Goal: Task Accomplishment & Management: Use online tool/utility

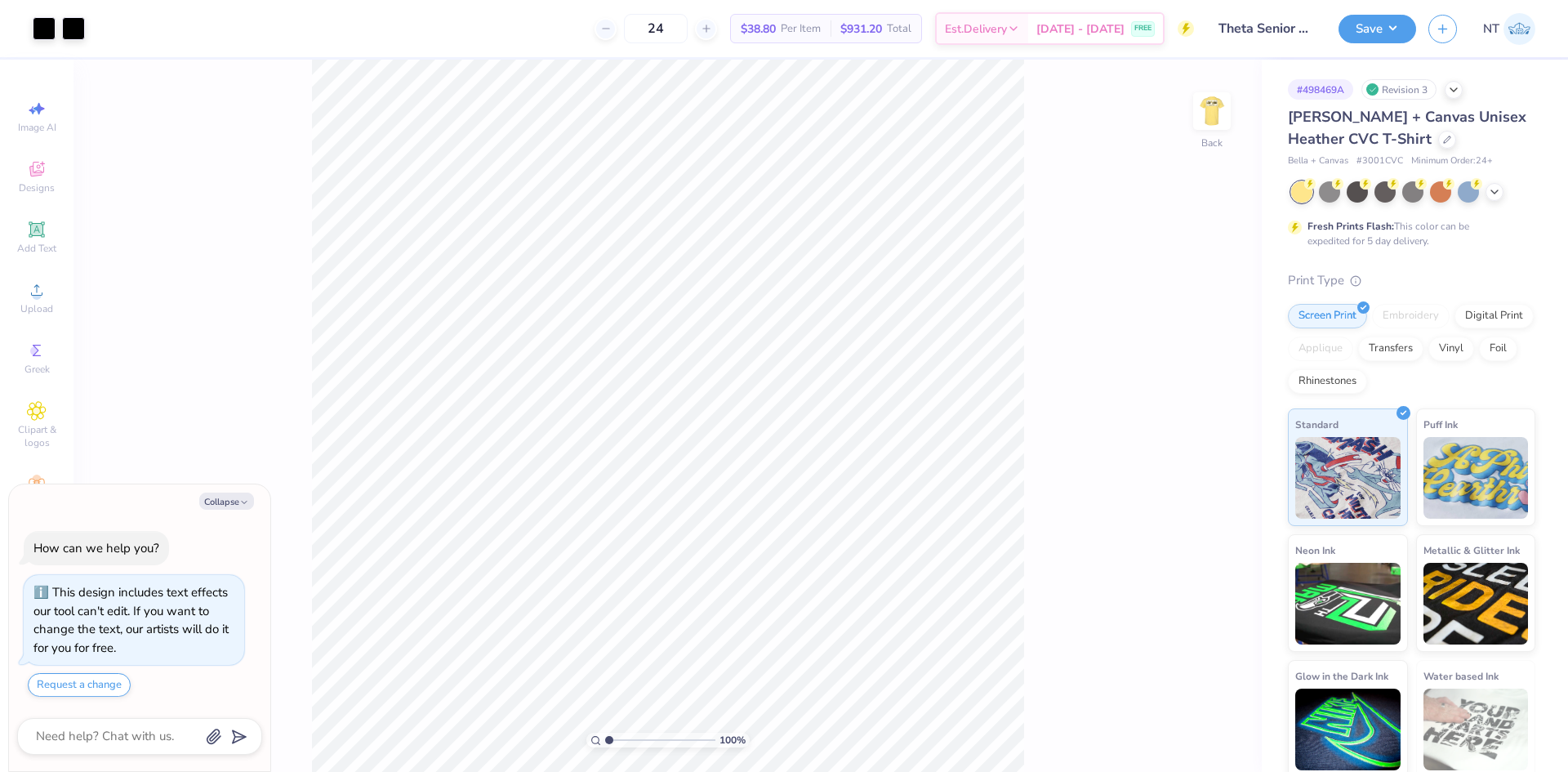
click at [214, 513] on div "Collapse How can we help you? This design includes text effects our tool can't …" at bounding box center [140, 628] width 262 height 288
click at [247, 491] on div "Collapse How can we help you? This design includes text effects our tool can't …" at bounding box center [140, 628] width 262 height 288
click at [221, 496] on button "Collapse" at bounding box center [226, 501] width 55 height 18
type textarea "x"
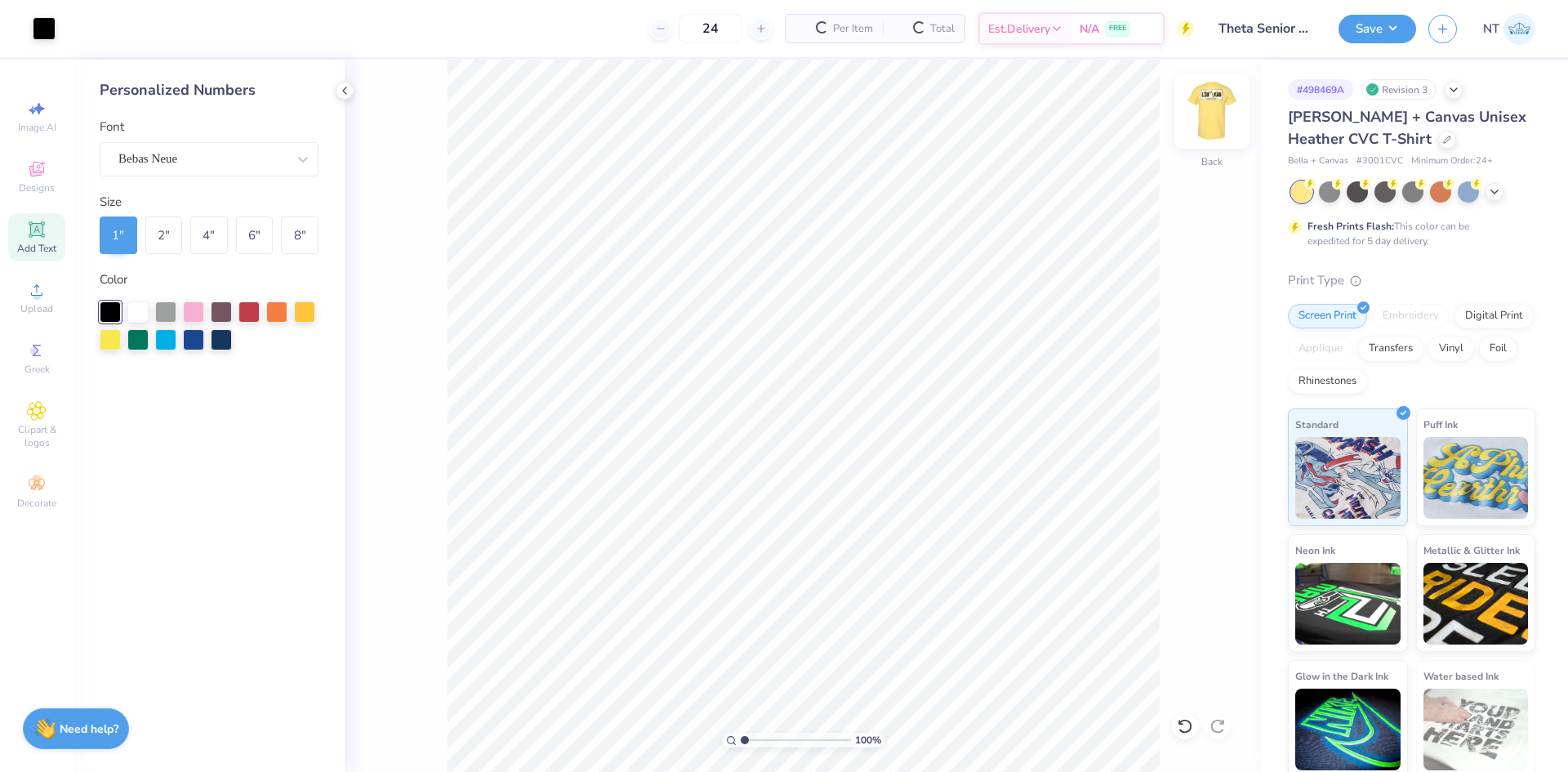
click at [1198, 97] on img at bounding box center [1211, 111] width 66 height 66
click at [352, 91] on div at bounding box center [344, 90] width 18 height 18
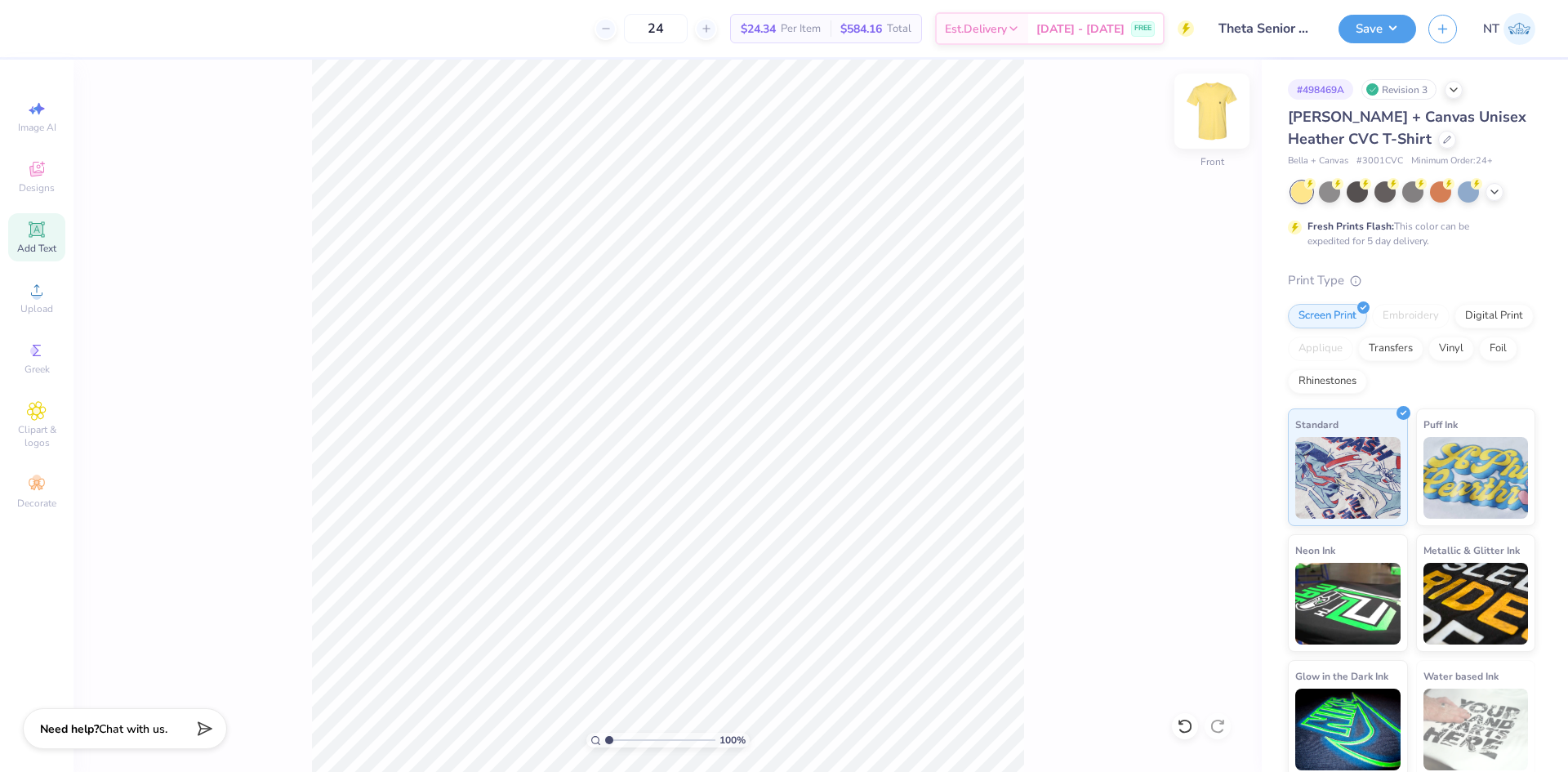
click at [1198, 116] on img at bounding box center [1211, 111] width 66 height 66
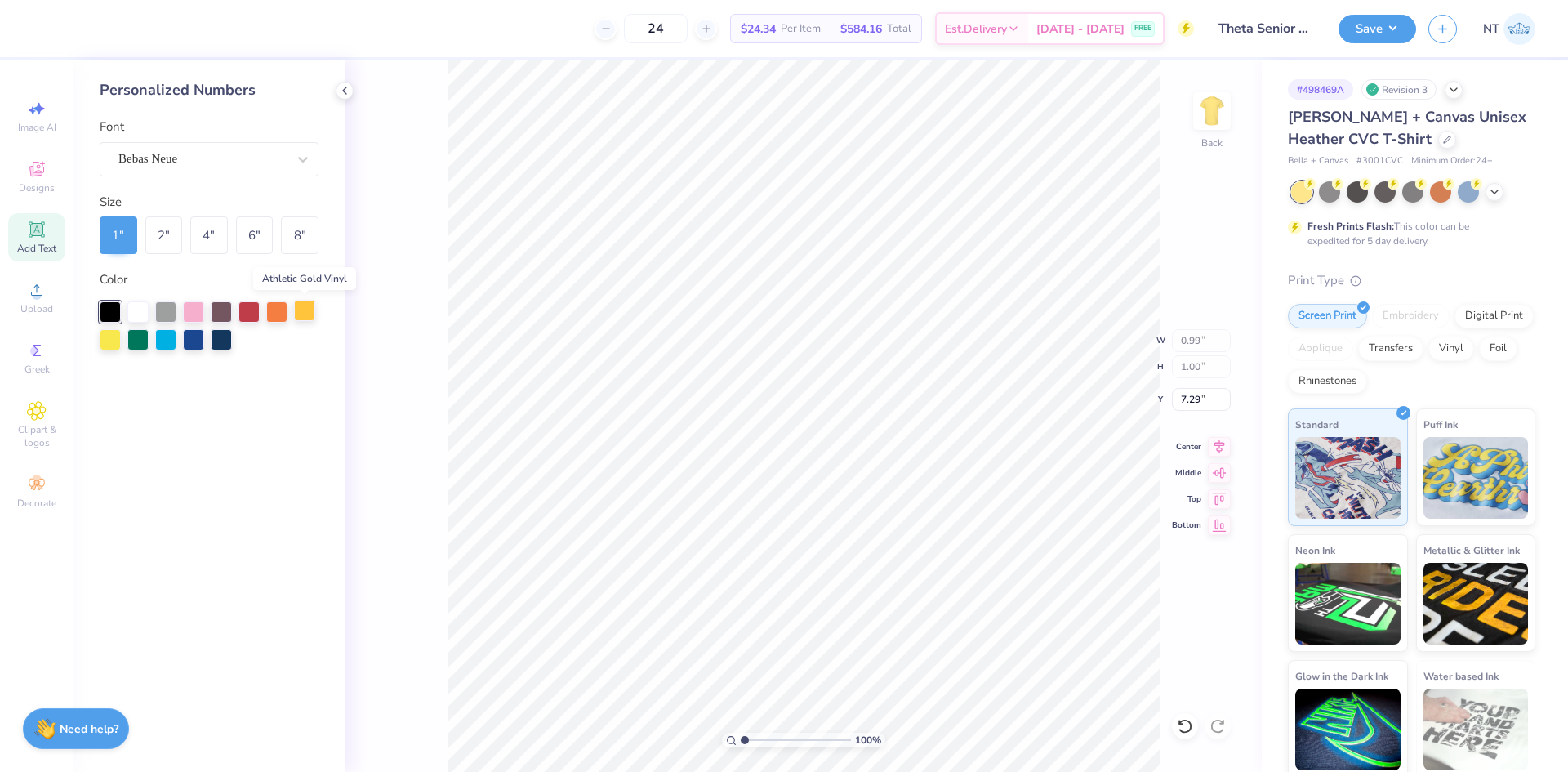
click at [303, 311] on div at bounding box center [304, 310] width 21 height 21
click at [41, 301] on div "Upload" at bounding box center [37, 298] width 57 height 48
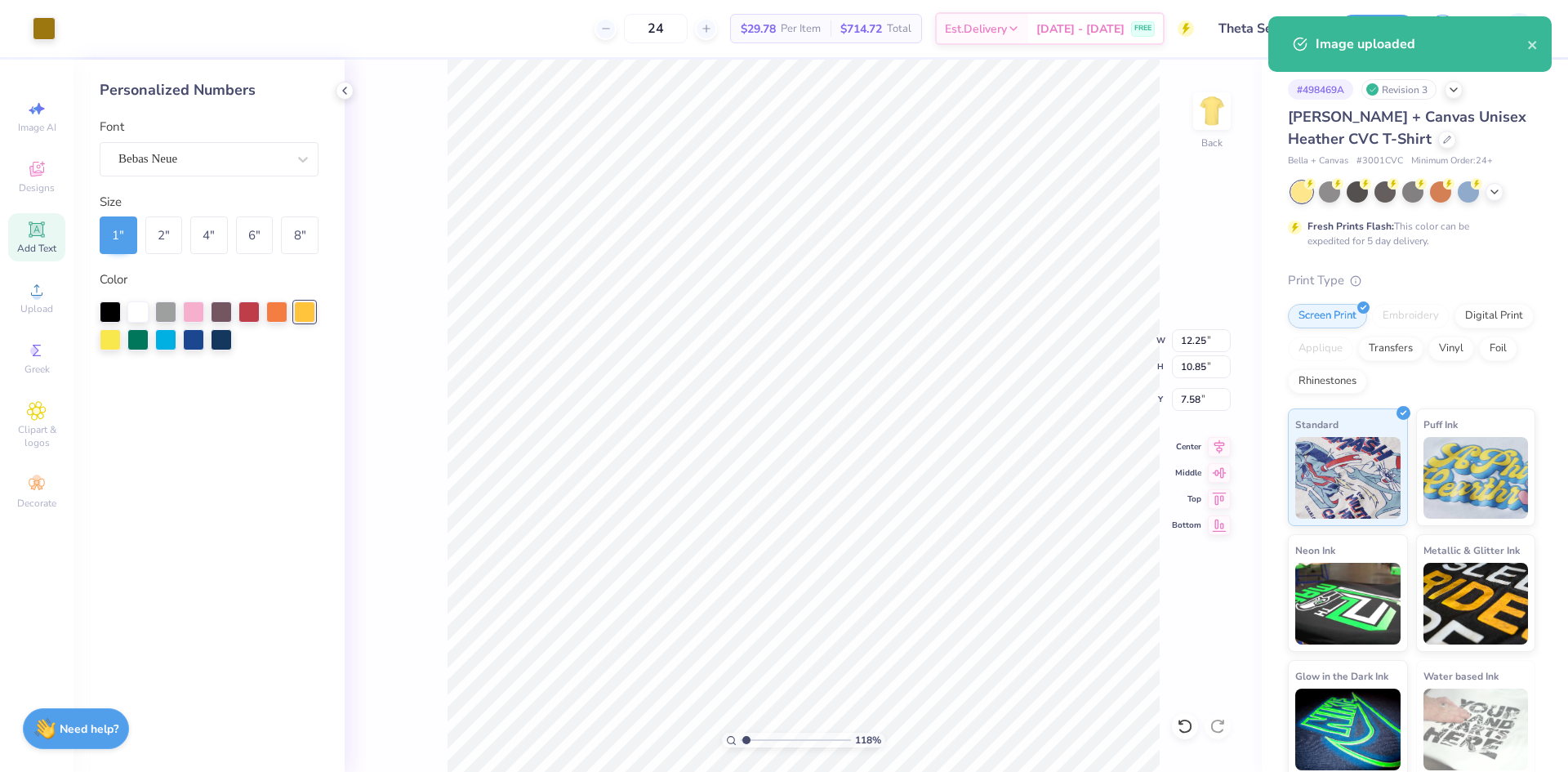
type input "1.18145891733022"
type input "4.69"
type input "4.15"
type input "14.27"
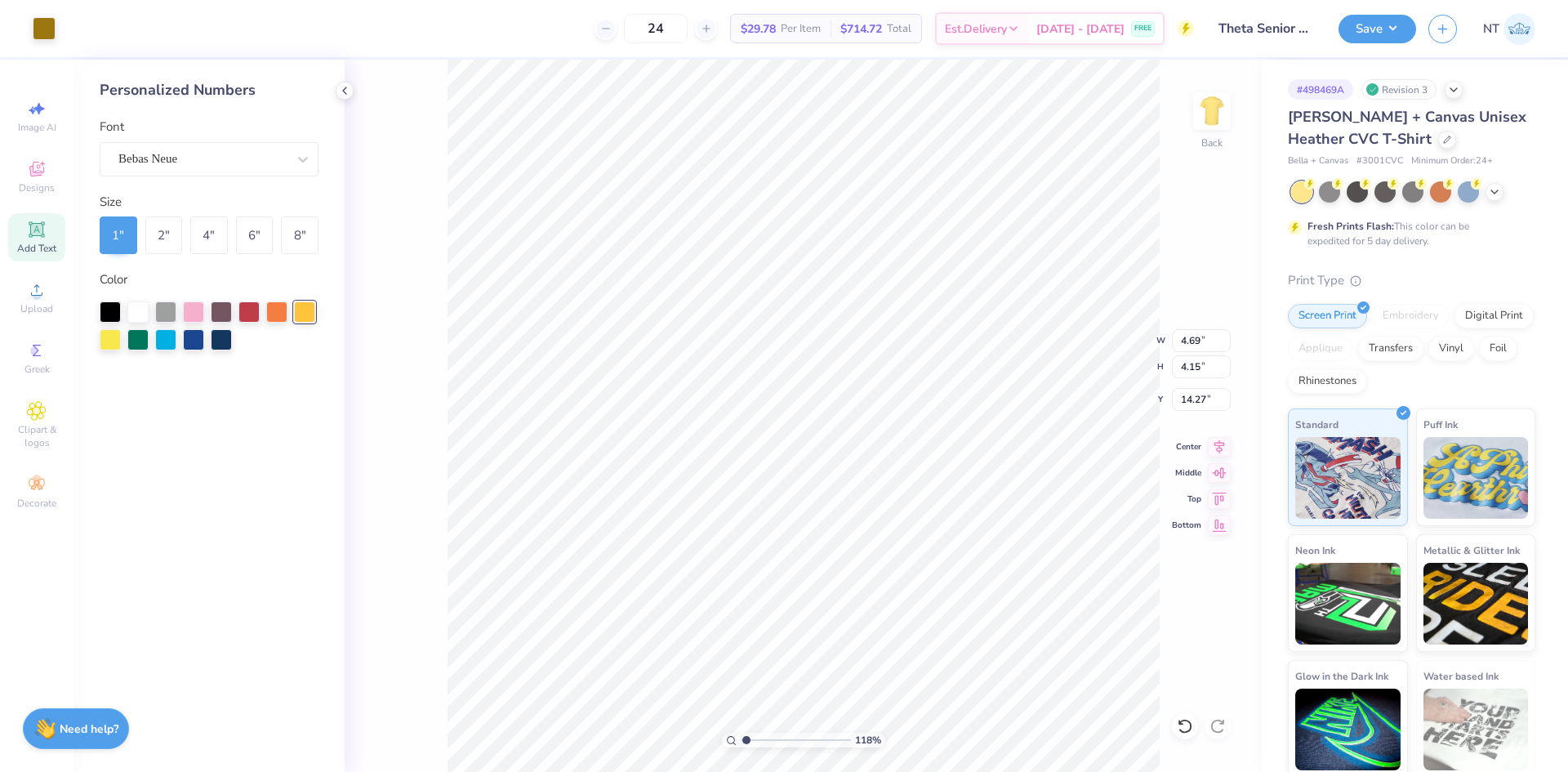
type input "1.18145891733022"
type input "3.64"
click at [47, 31] on div at bounding box center [43, 27] width 23 height 23
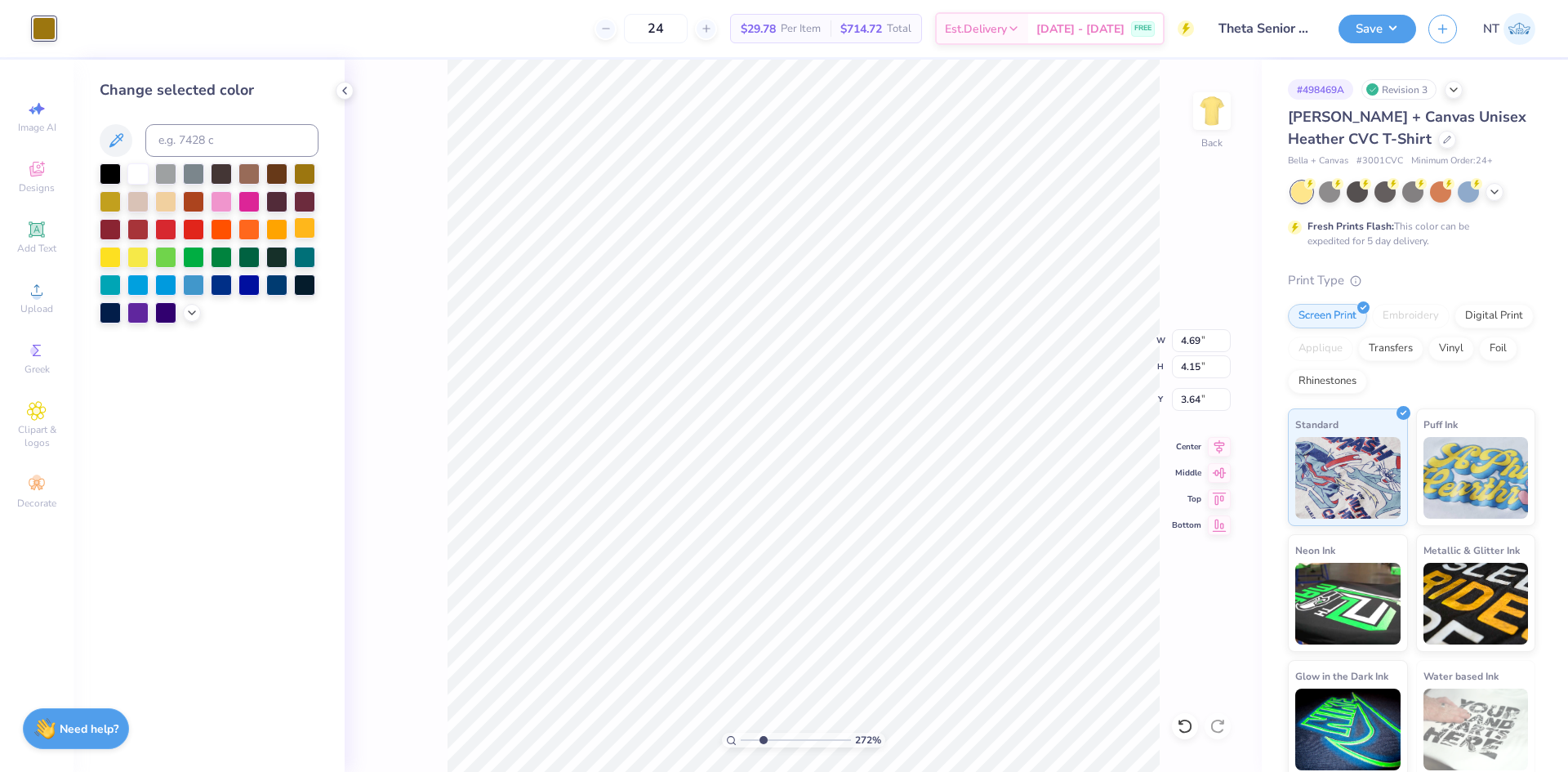
click at [298, 223] on div at bounding box center [304, 227] width 21 height 21
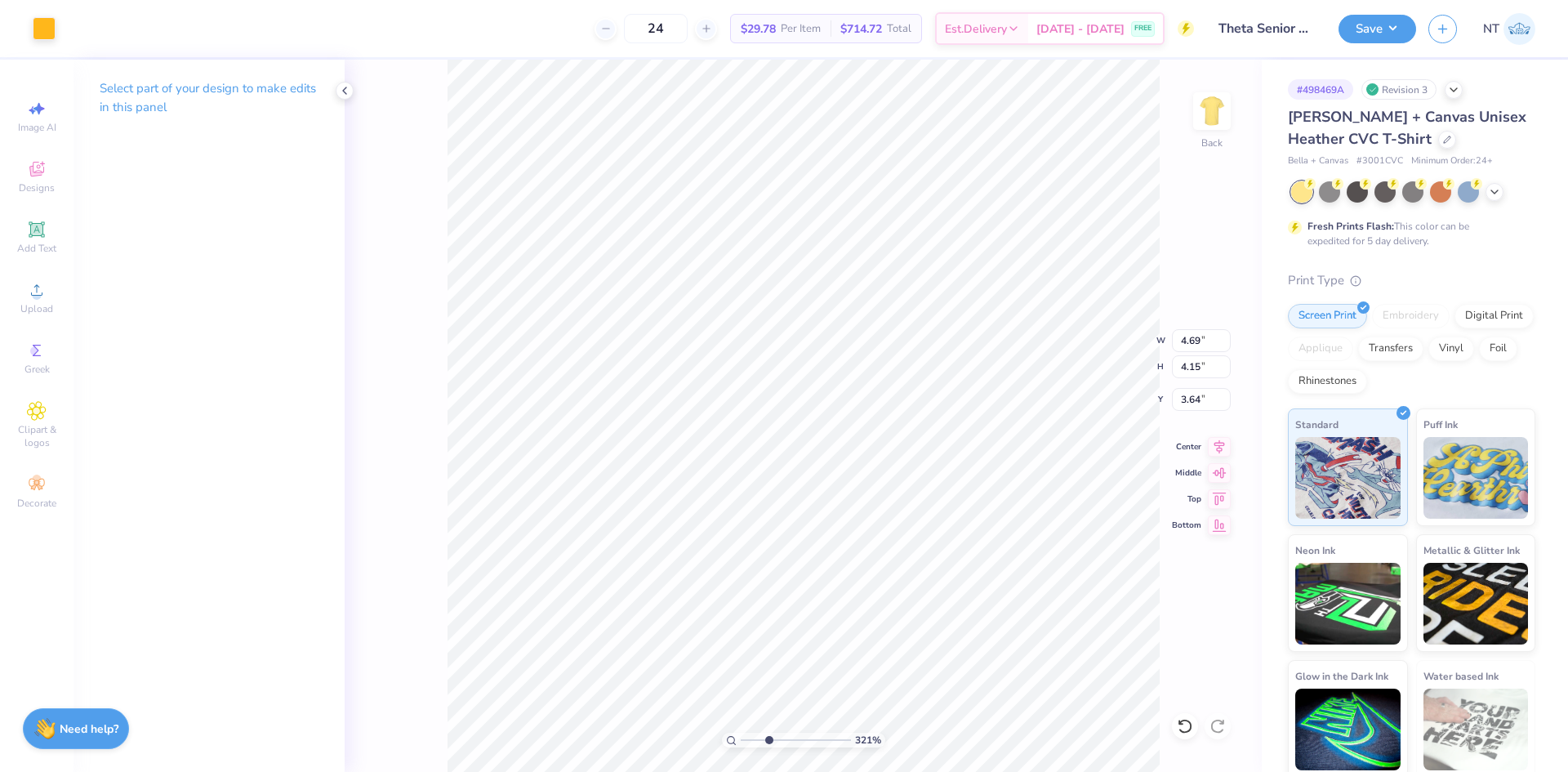
type input "3.21314535235116"
type input "3.74"
type input "3.21314535235116"
type input "0.99"
type input "1.00"
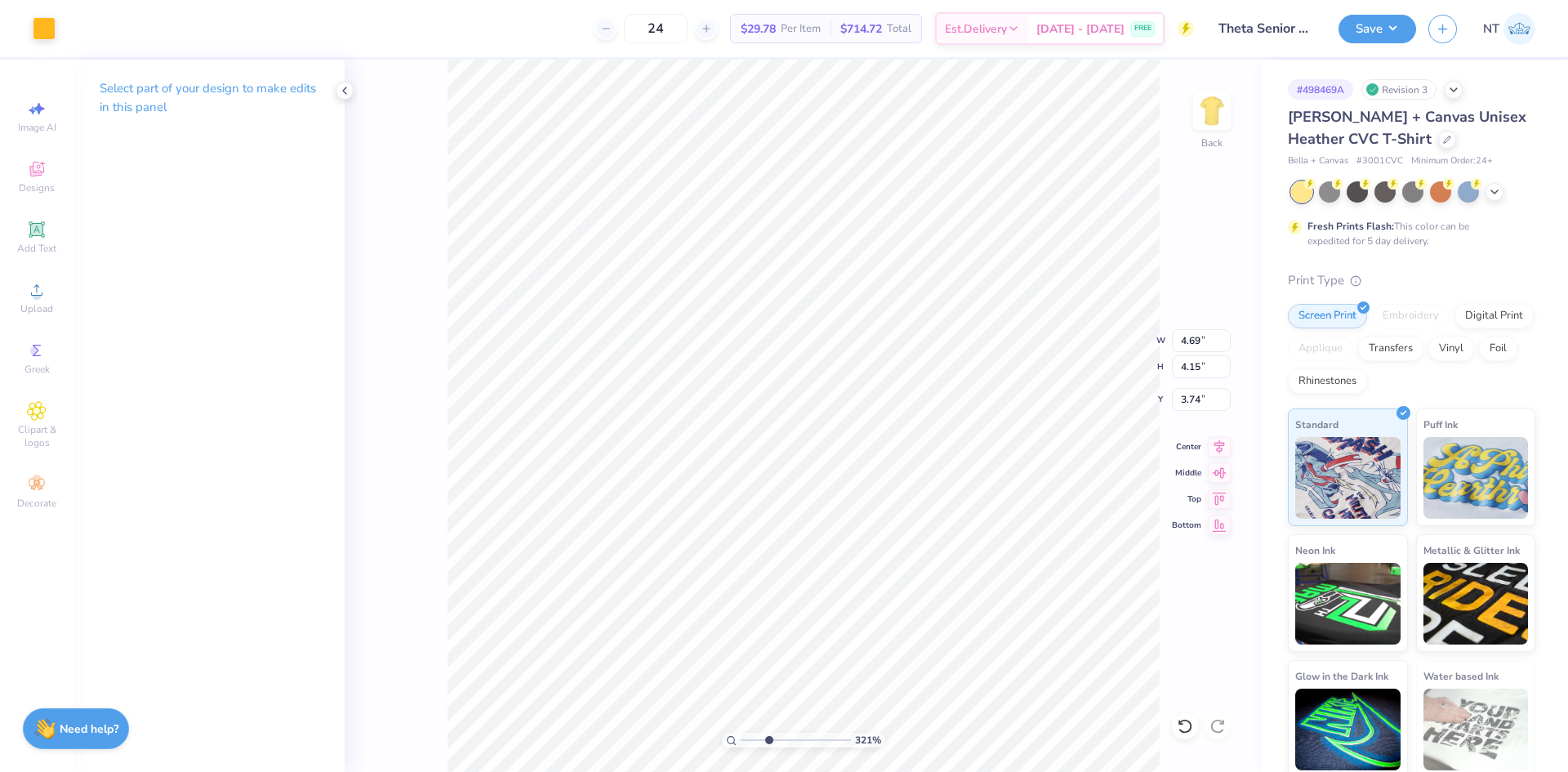
type input "7.29"
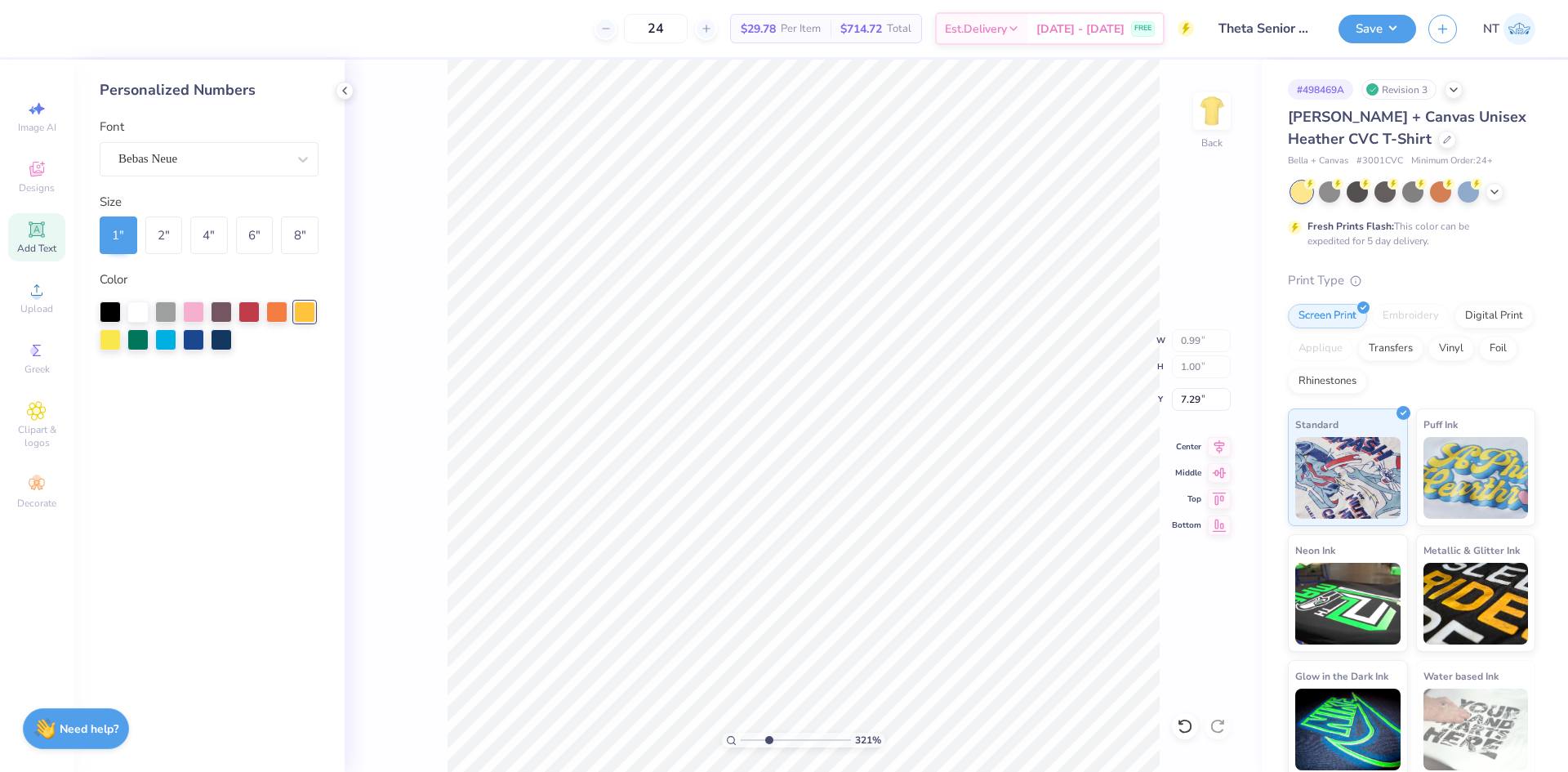
type input "3.21314535235116"
type input "4.69"
type input "4.15"
type input "3.74"
type input "3.21314535235116"
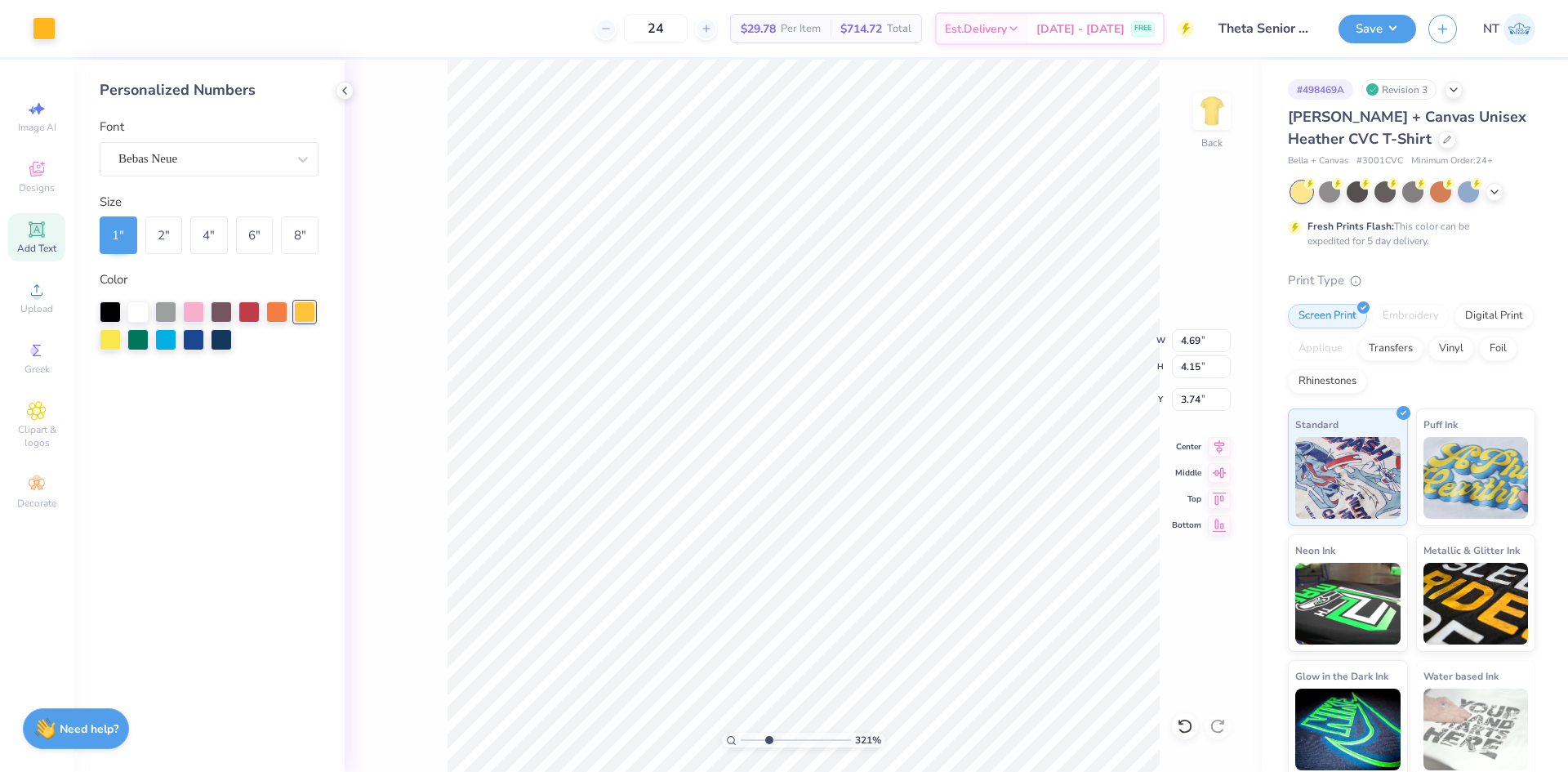
type input "3.64"
type input "3.21314535235116"
type input "5.83"
type input "5.16"
type input "2.71964205036602"
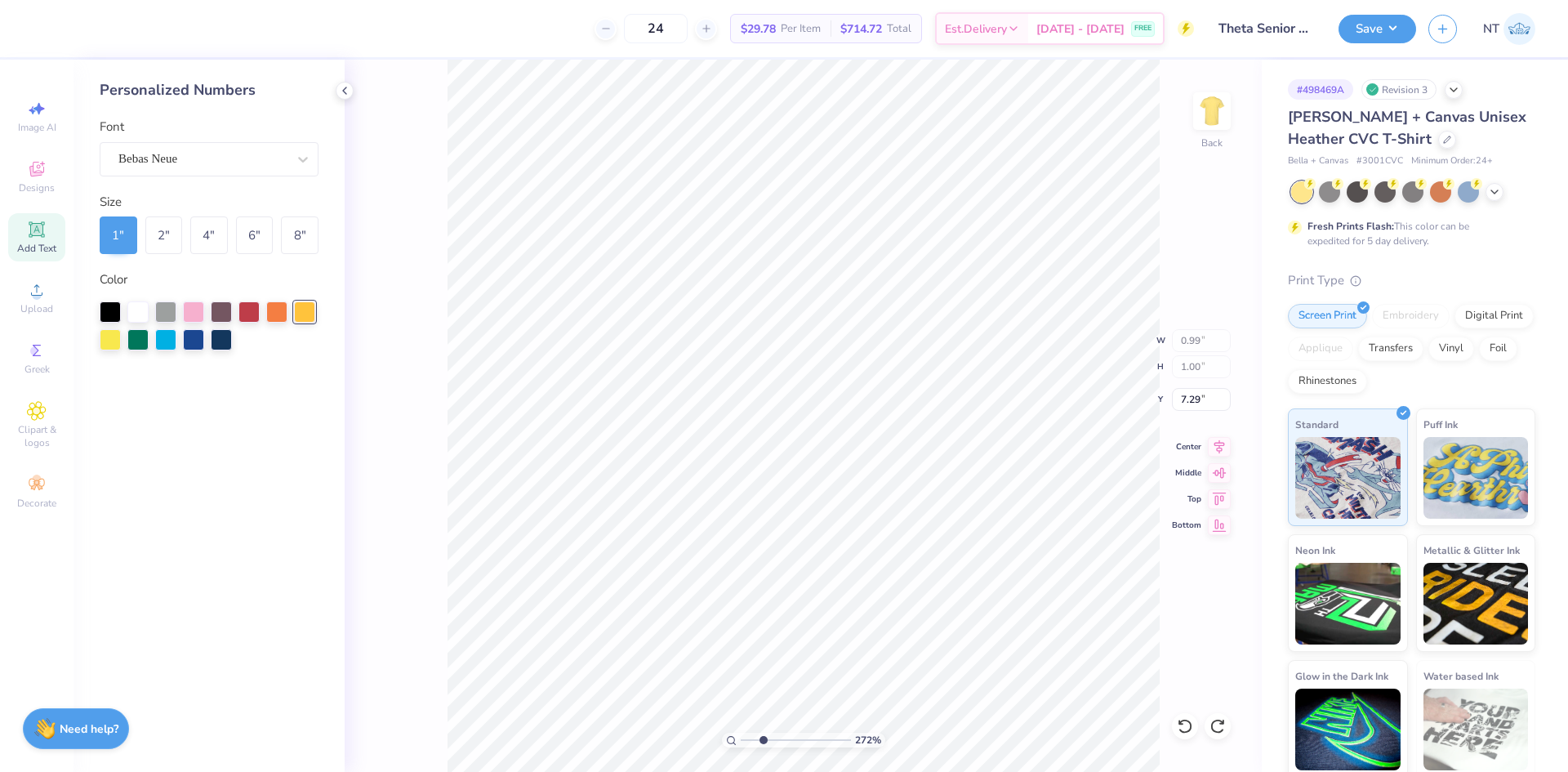
type input "7.01"
type input "1"
click at [42, 181] on span "Designs" at bounding box center [36, 188] width 36 height 13
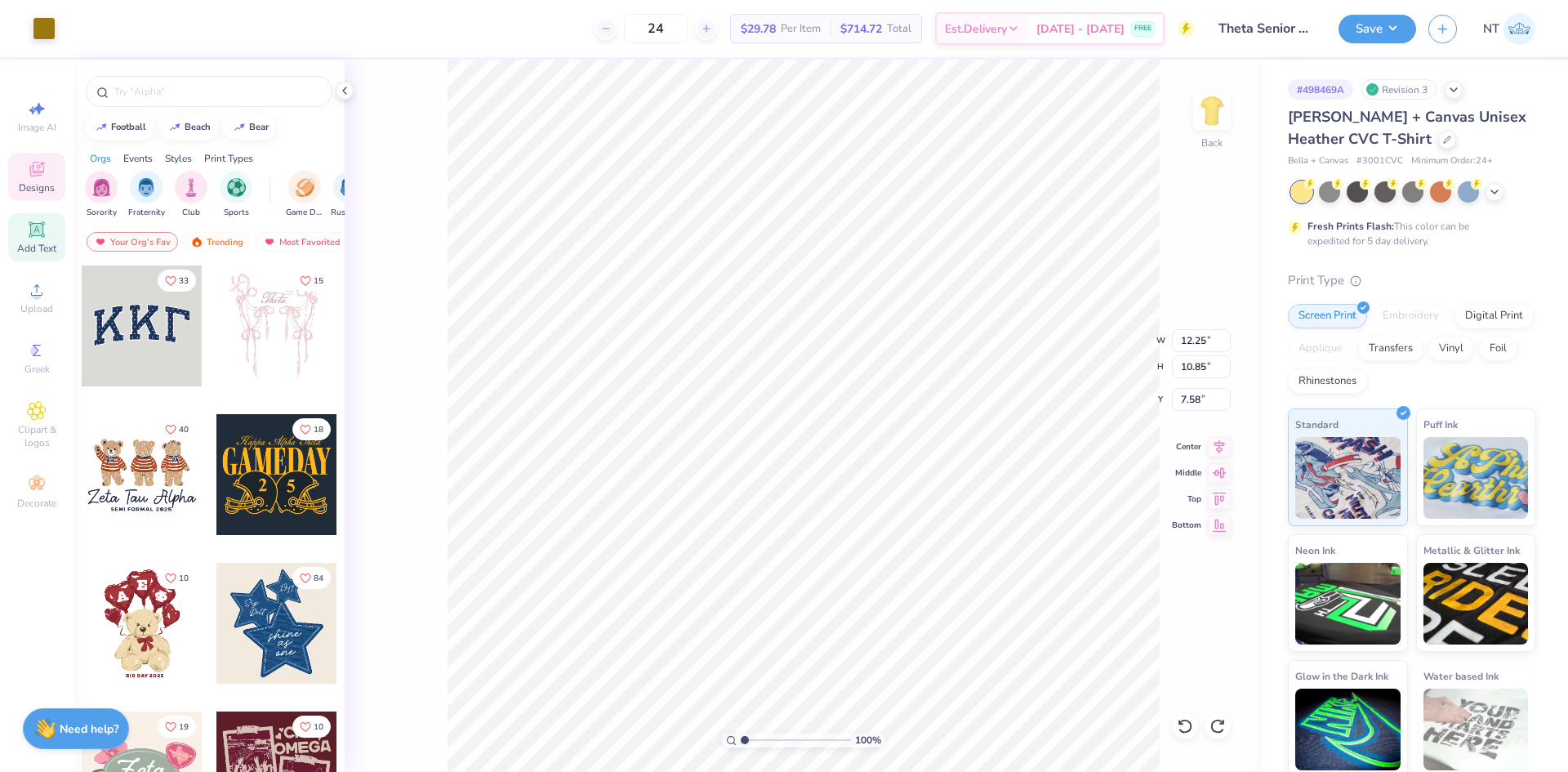
click at [29, 243] on span "Add Text" at bounding box center [37, 248] width 39 height 13
type input "6.44"
type input "1.86"
type input "12.07"
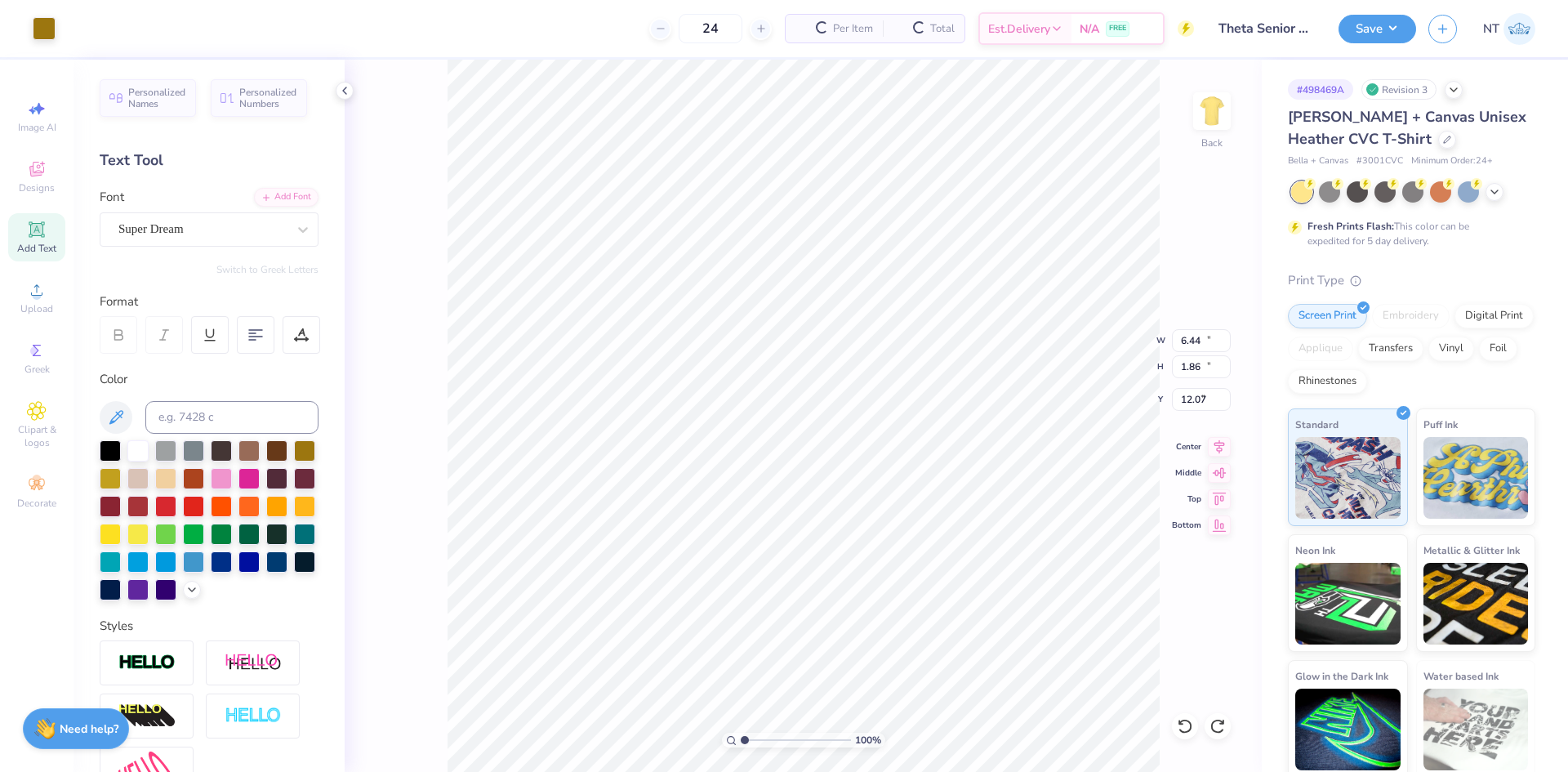
type input "12.25"
type input "10.85"
type input "7.58"
click at [47, 18] on div at bounding box center [43, 27] width 23 height 23
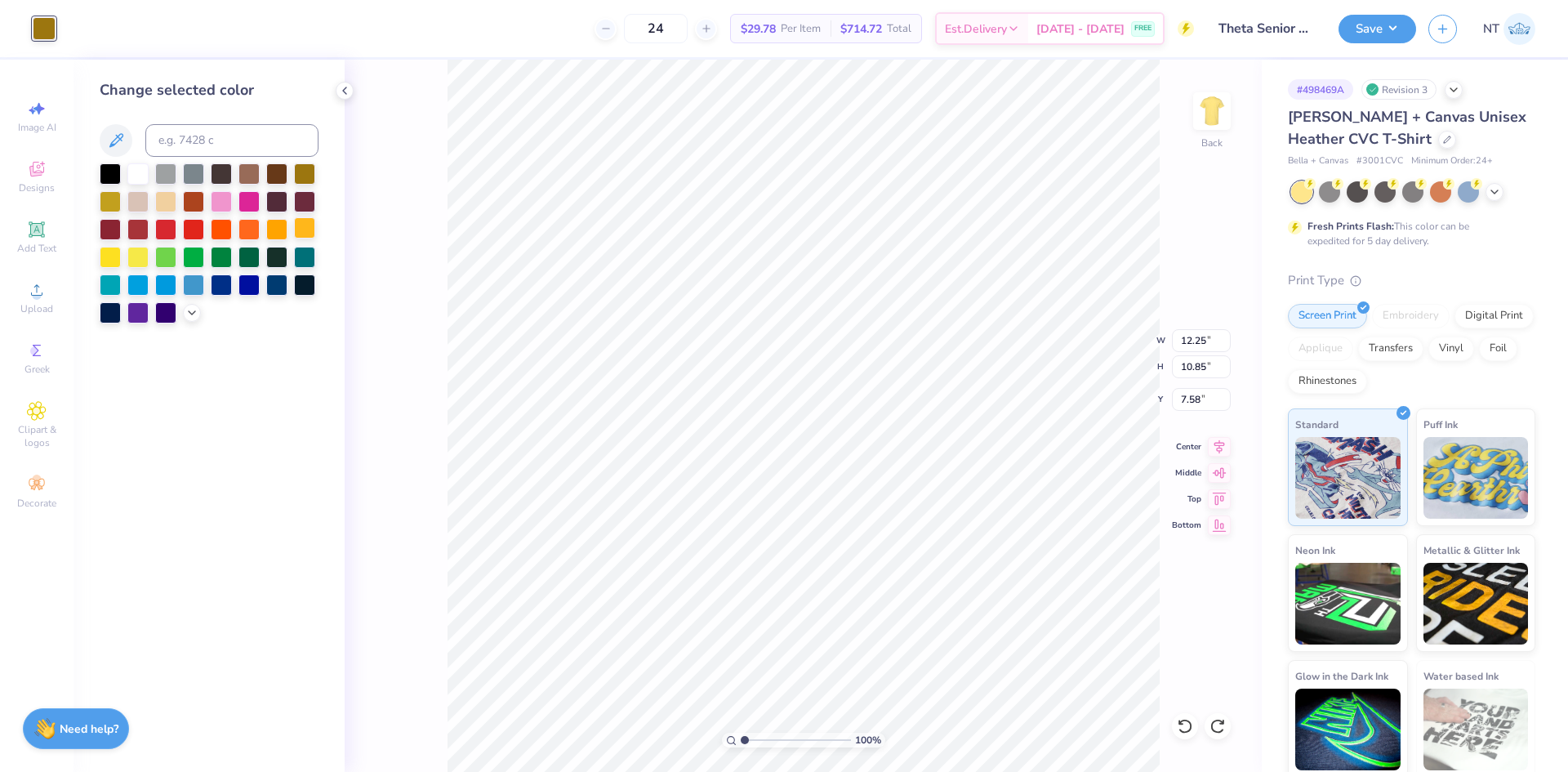
click at [304, 234] on div at bounding box center [304, 227] width 21 height 21
type input "3.19"
type input "2.82"
type input "15.60"
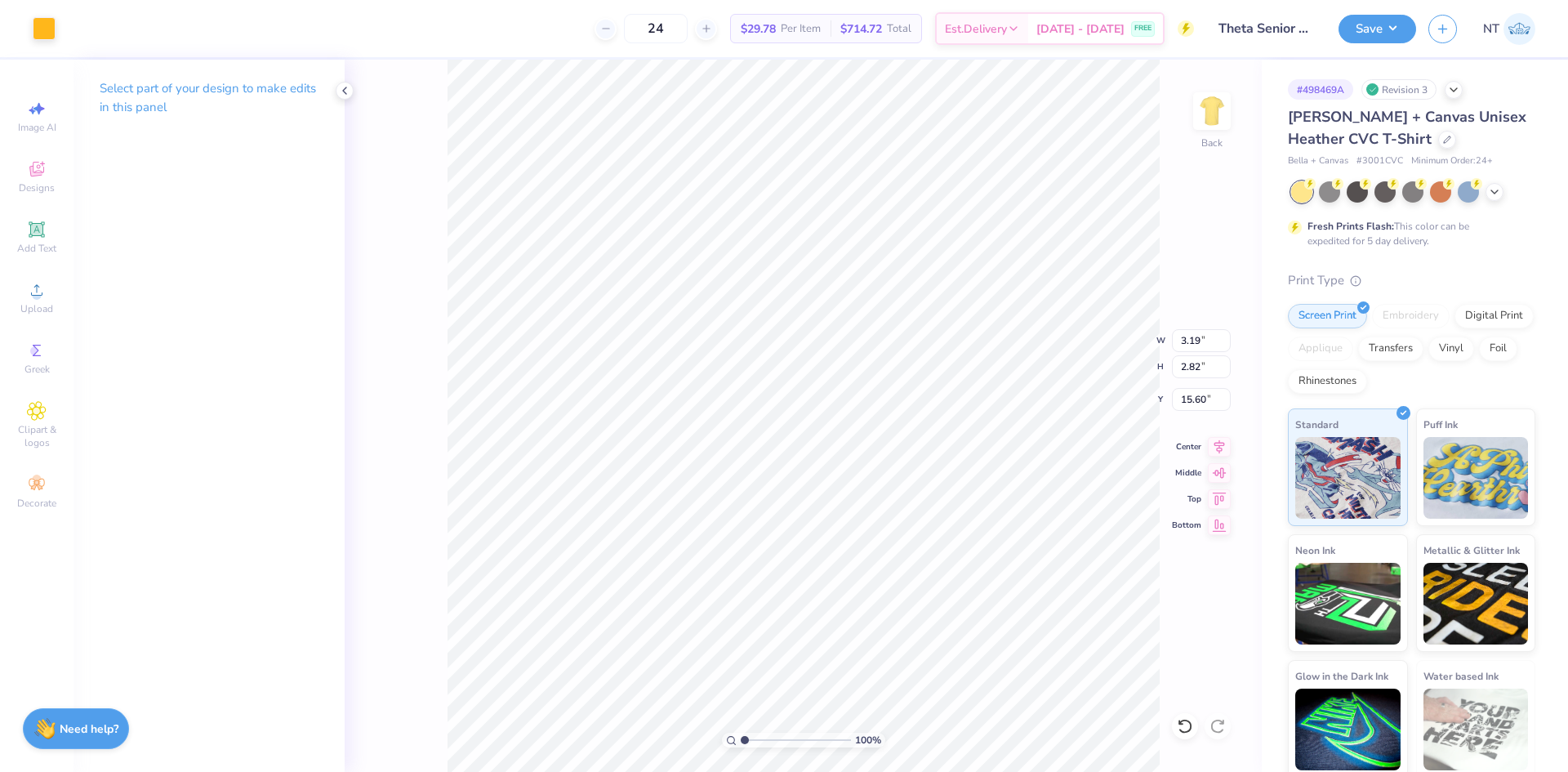
type input "4.20"
type input "2.71964205036602"
type input "4.77"
type input "2.71964205036602"
type input "2.95"
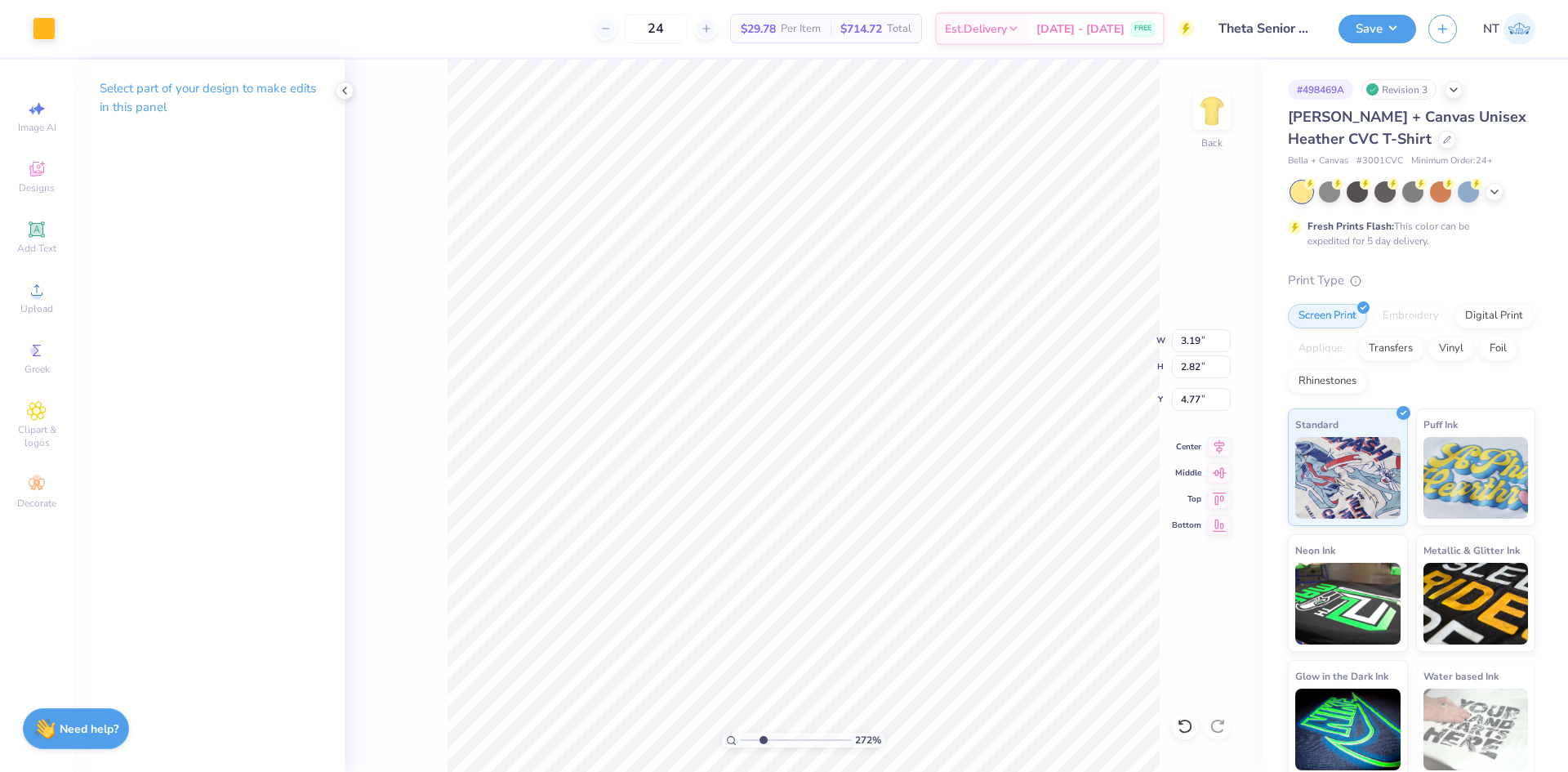
type input "2.61"
type input "4.99"
type input "2.71964205036602"
type input "5.09"
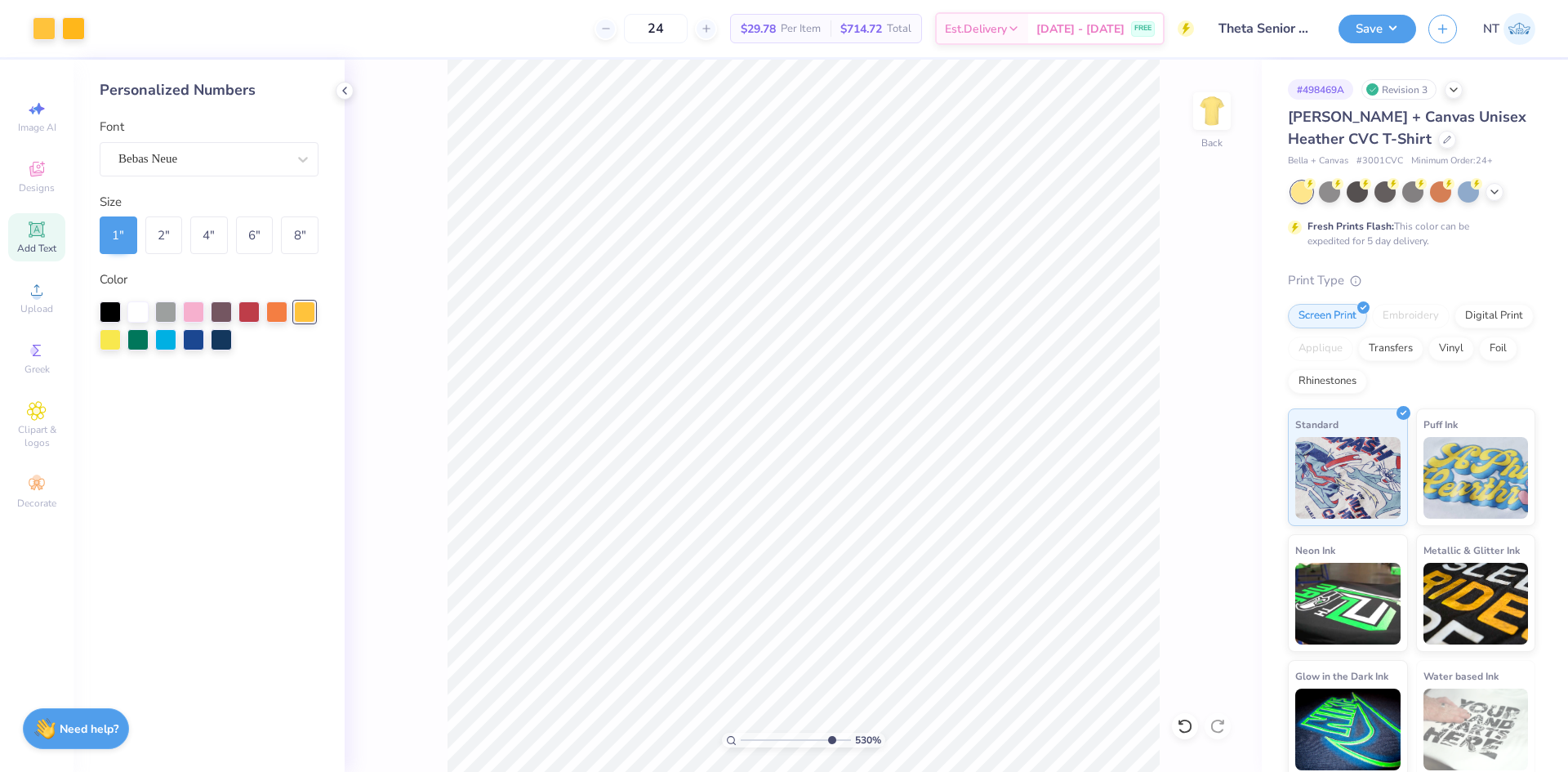
type input "10"
type input "5.15"
type input "2.22962784125967"
type input "3.00"
type input "2.22962784125967"
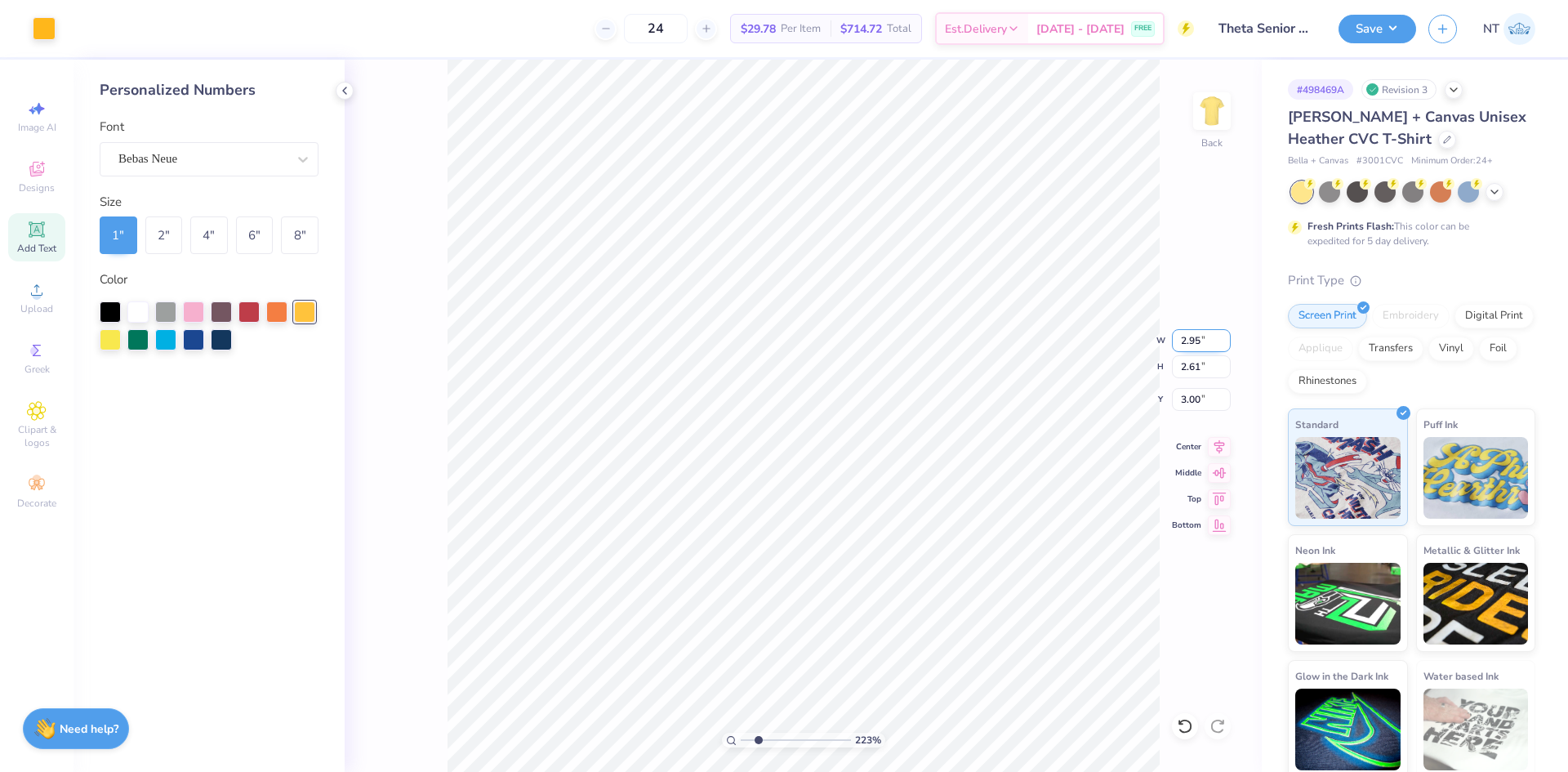
click at [1187, 336] on input "2.95" at bounding box center [1201, 340] width 59 height 23
type input "3"
type input "2.22962784125967"
type input "3.00"
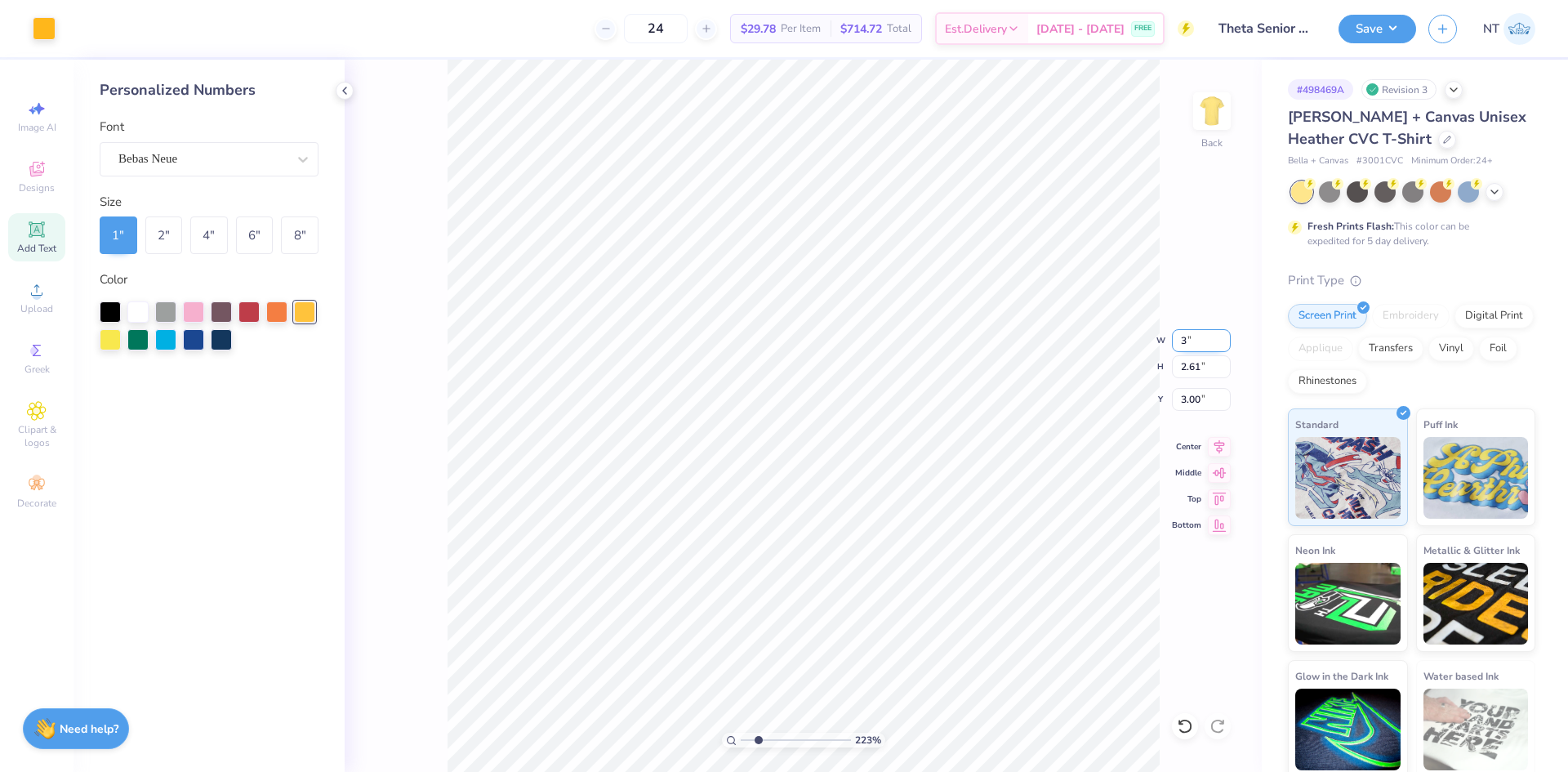
type input "2.66"
type input "2.98"
type input "7.16411833561626"
type input "5.17"
type input "1"
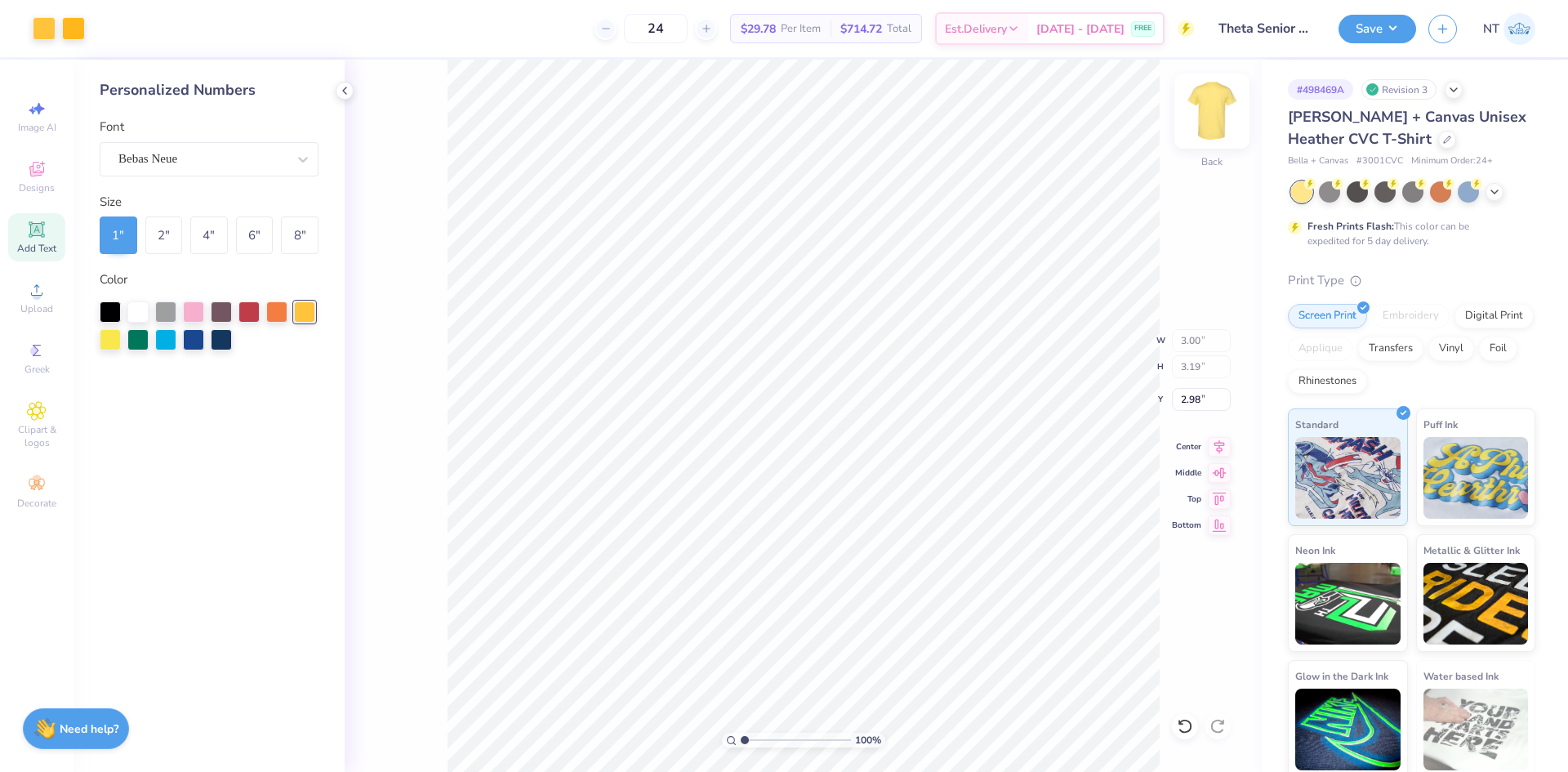
click at [1208, 94] on img at bounding box center [1211, 111] width 66 height 66
click at [1232, 111] on div at bounding box center [1211, 110] width 75 height 75
drag, startPoint x: 1164, startPoint y: 388, endPoint x: 1208, endPoint y: 393, distance: 44.3
click at [1165, 387] on div "100 % Back W 3.00 3.00 " H 3.19 3.19 " Y 2.98 2.98 " Center Middle Top Bottom" at bounding box center [803, 415] width 917 height 712
click at [1212, 395] on div "100 % Back W 3.00 H 3.19 Y 2.98 Center Middle Top Bottom" at bounding box center [803, 415] width 917 height 712
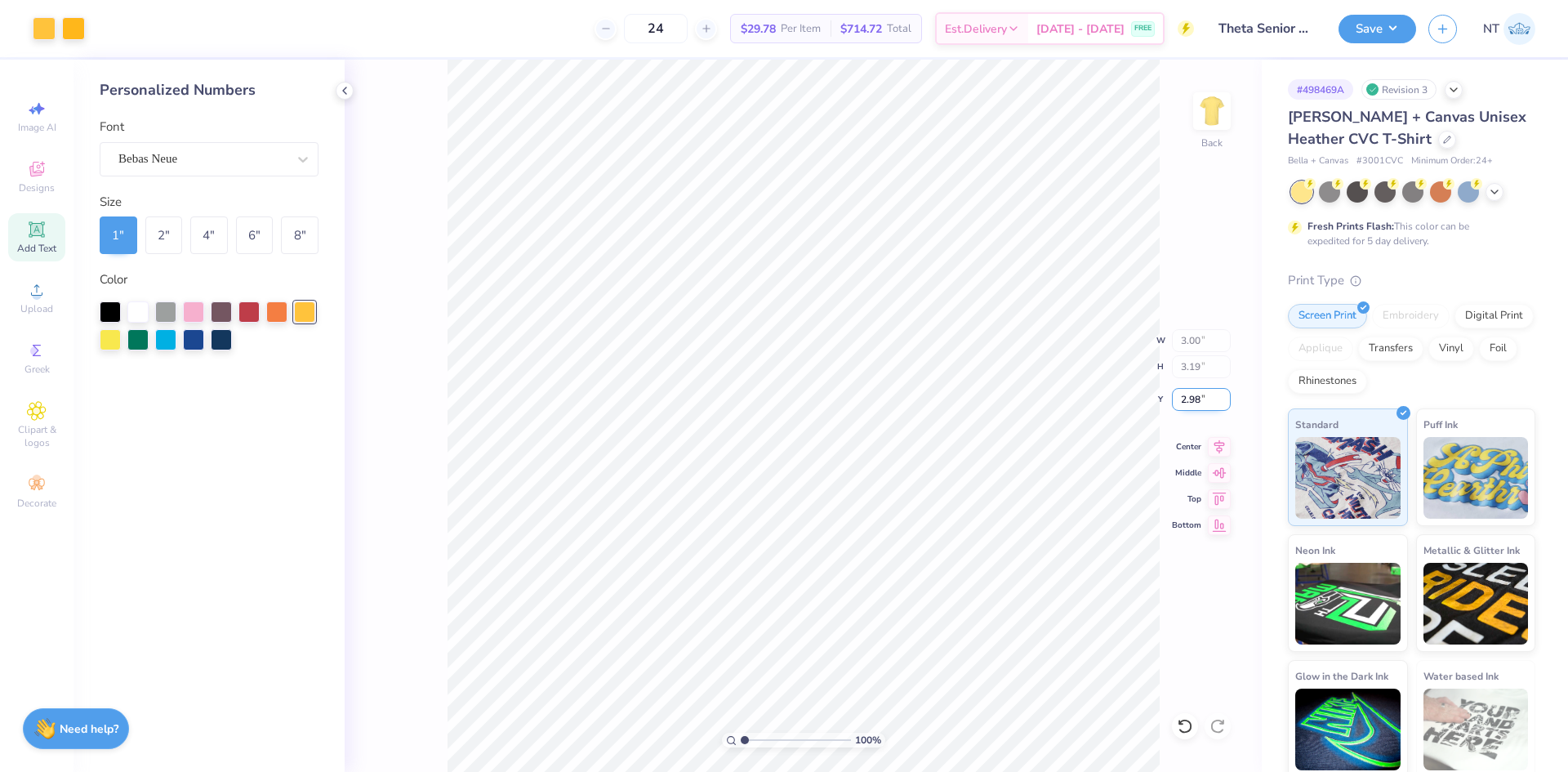
click at [1177, 390] on input "2.98" at bounding box center [1201, 398] width 59 height 23
click at [1177, 389] on input "2.98" at bounding box center [1201, 398] width 59 height 23
type input "3.00"
click at [1220, 114] on img at bounding box center [1211, 111] width 66 height 66
click at [45, 324] on div "Image AI Designs Add Text Upload Greek Clipart & logos Decorate" at bounding box center [37, 304] width 57 height 423
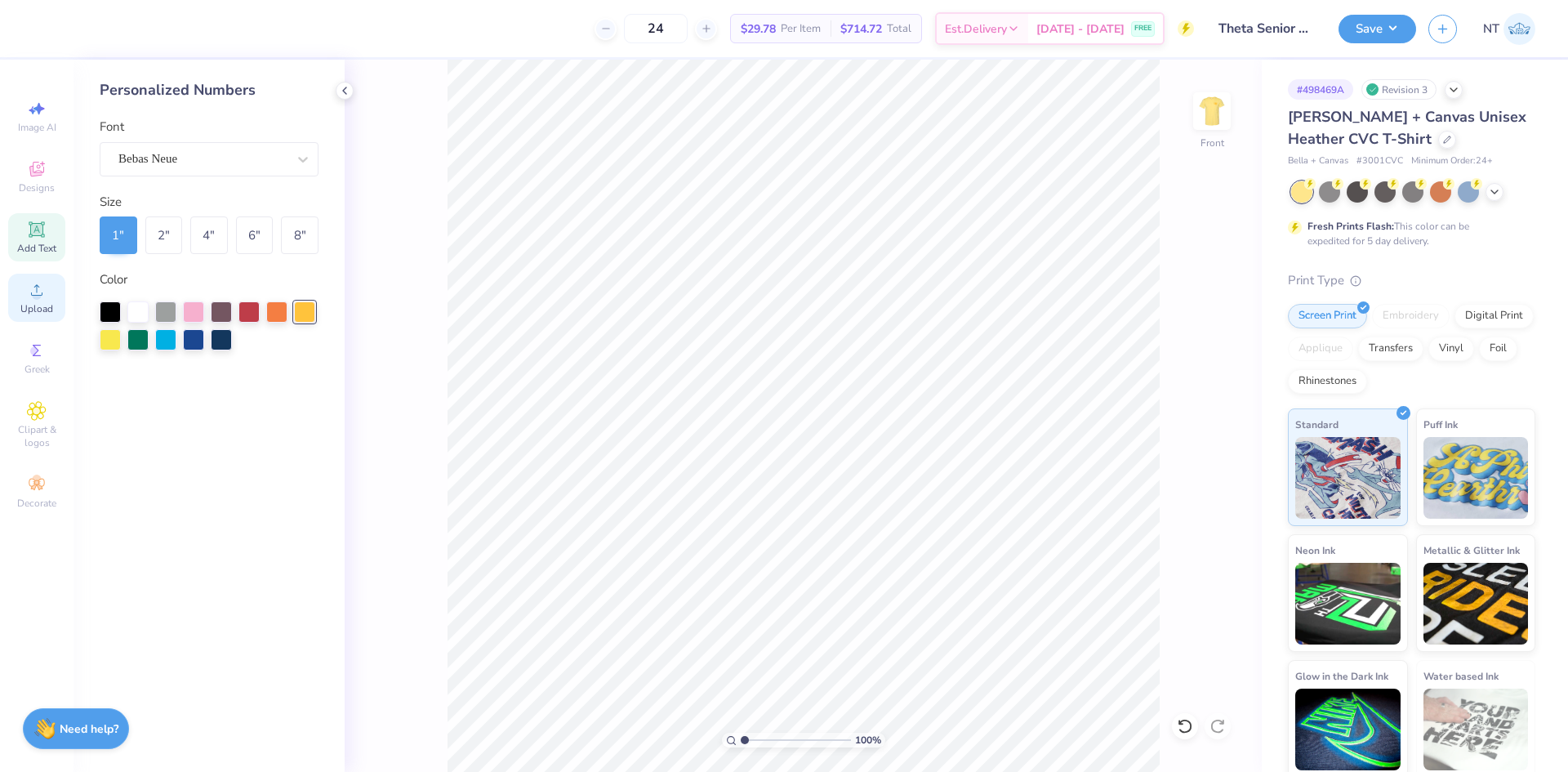
click at [45, 304] on span "Upload" at bounding box center [36, 309] width 32 height 13
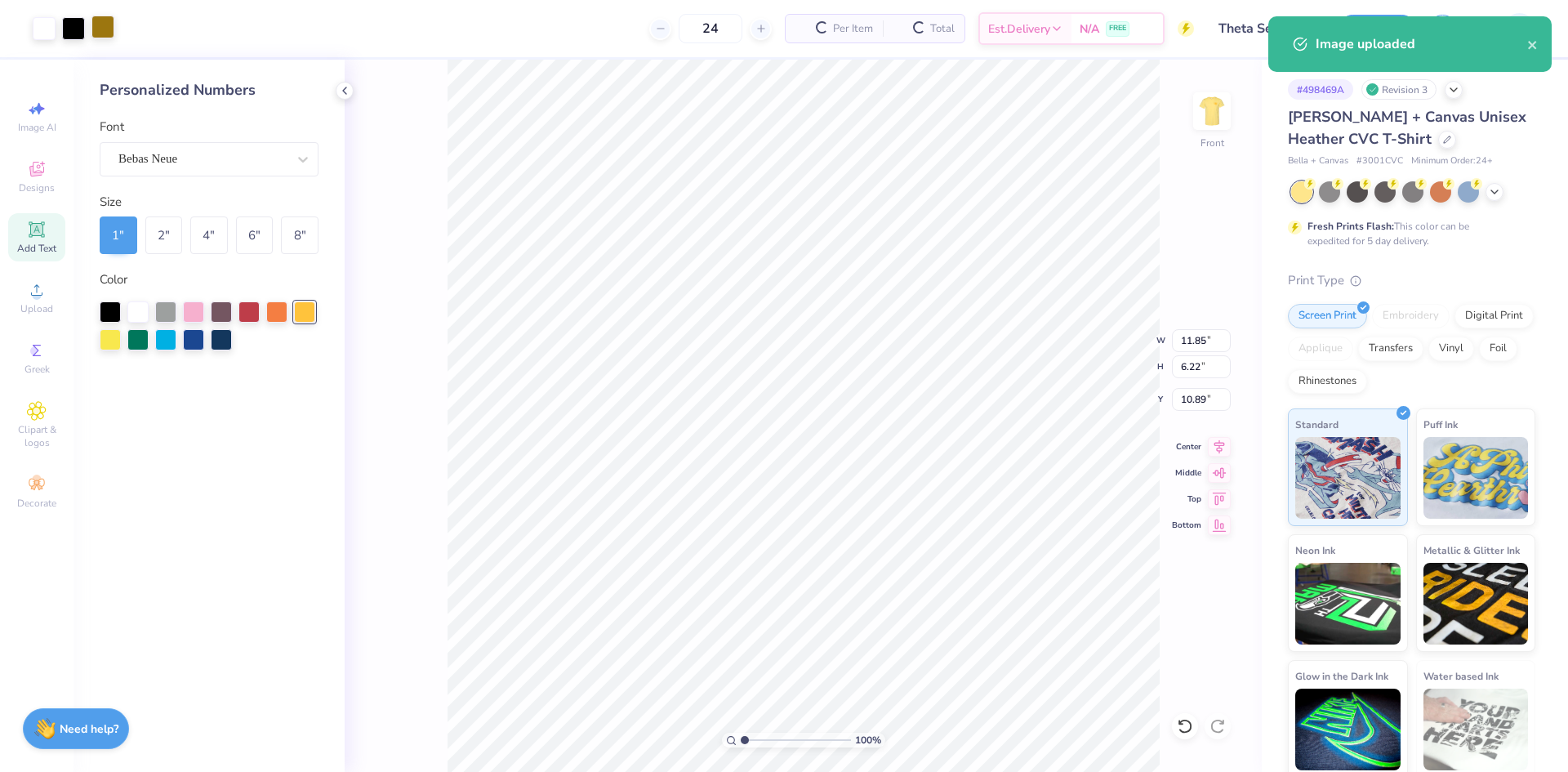
click at [102, 33] on div at bounding box center [103, 27] width 23 height 23
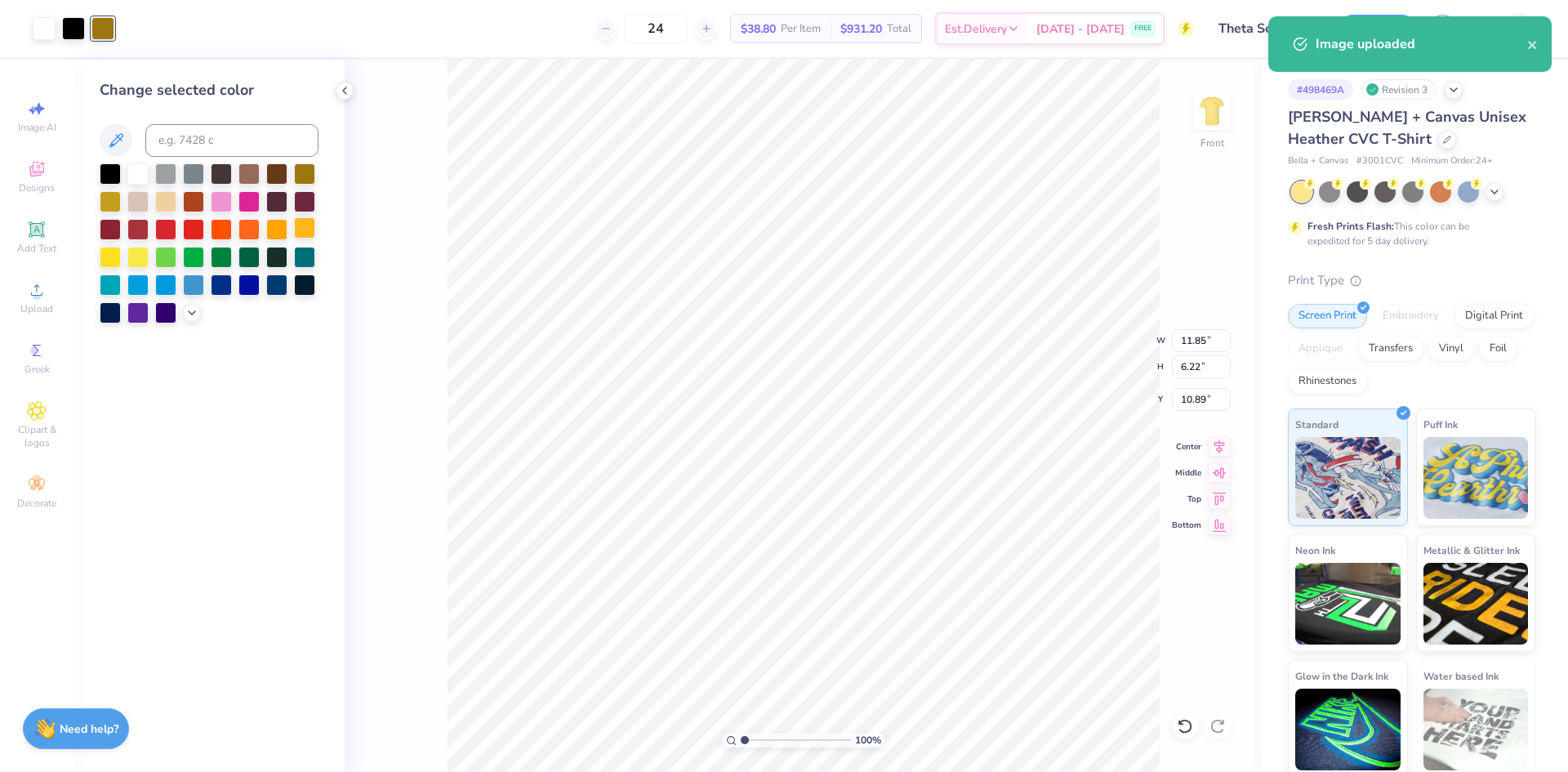
click at [295, 225] on div at bounding box center [304, 227] width 21 height 21
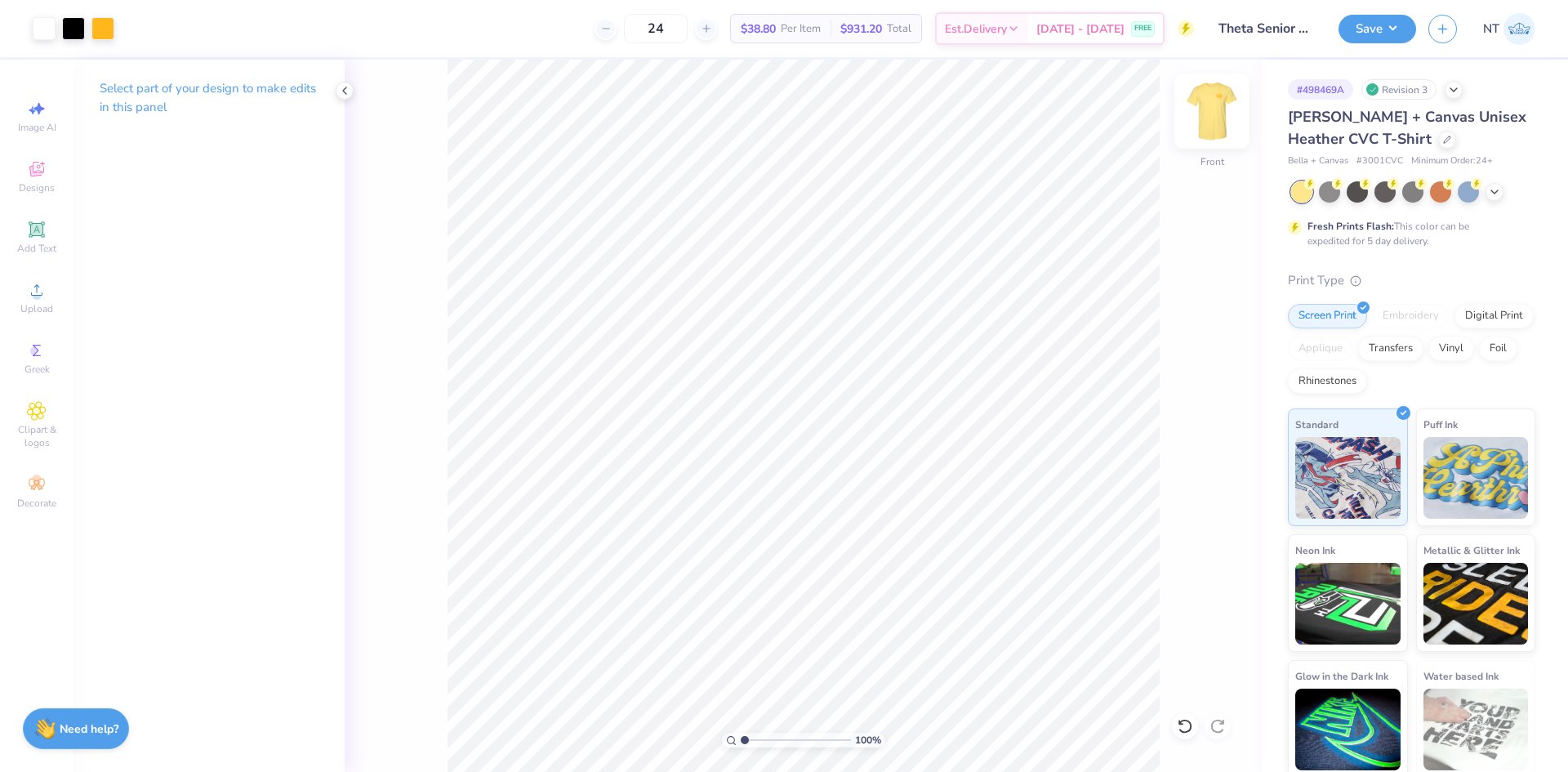
click at [1226, 108] on img at bounding box center [1211, 111] width 66 height 66
click at [1209, 119] on img at bounding box center [1211, 111] width 66 height 66
type input "1"
click at [1181, 343] on input "11.85" at bounding box center [1201, 340] width 59 height 23
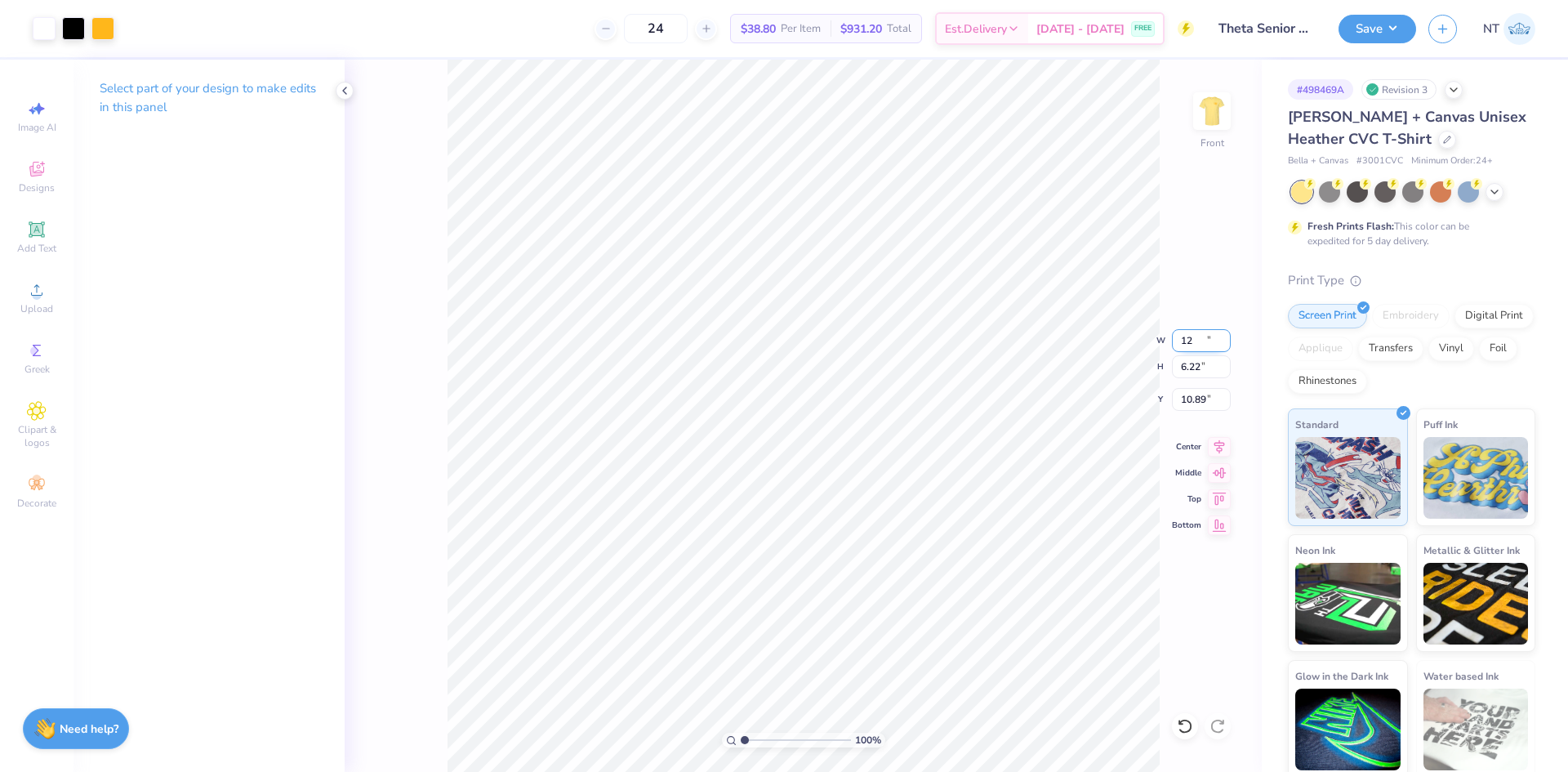
type input "11.92"
type input "6.26"
type input "10.87"
click at [1199, 341] on input "11.9212" at bounding box center [1201, 340] width 59 height 23
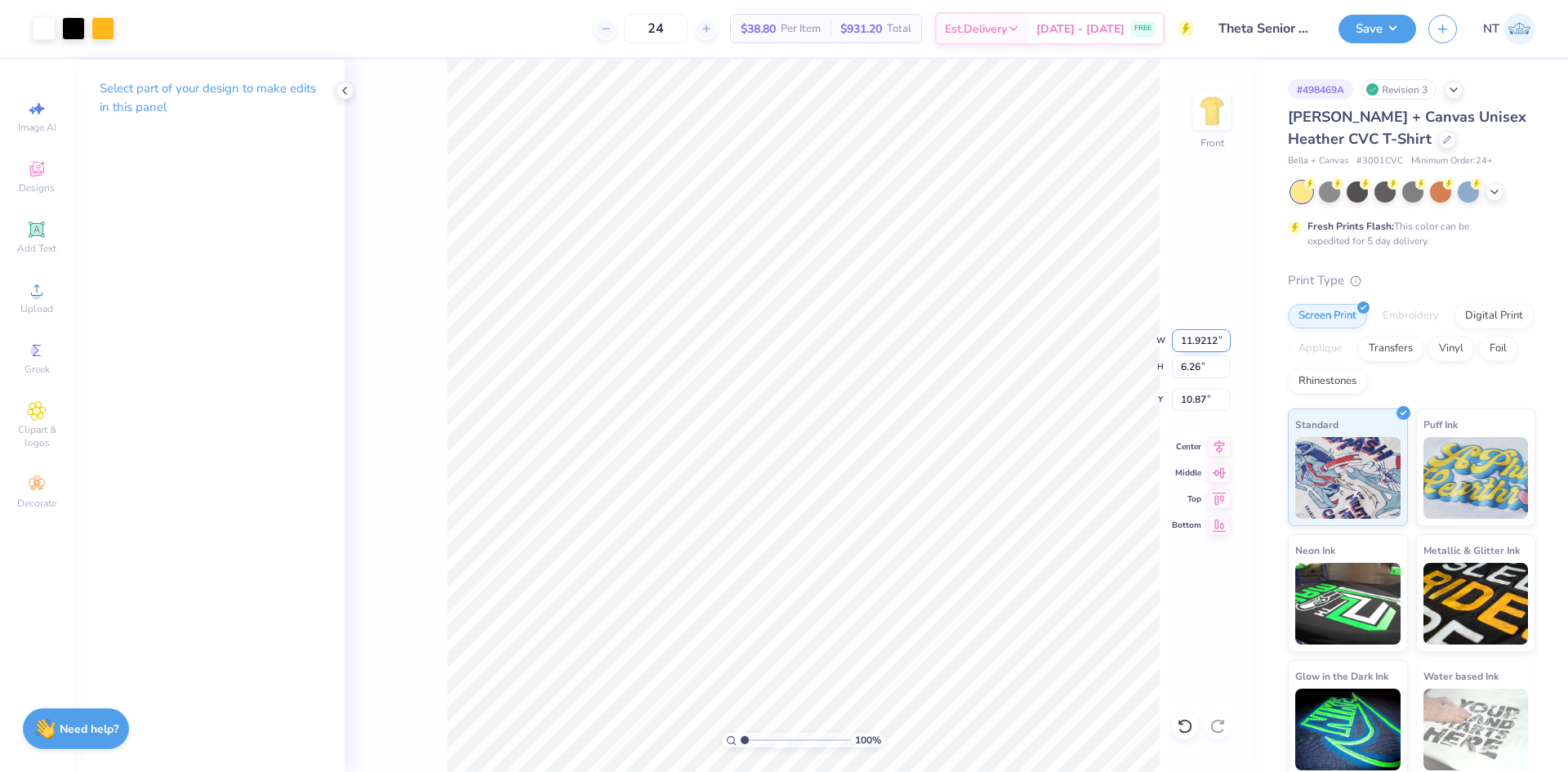
click at [1199, 341] on input "11.9212" at bounding box center [1201, 340] width 59 height 23
type input "12"
click at [1187, 386] on div "100 % Front W 12 12 " H 6.26 6.26 " Y 10.87 10.87 " Center Middle Top Bottom" at bounding box center [803, 415] width 917 height 712
click at [1192, 396] on div "100 % Front" at bounding box center [803, 415] width 917 height 712
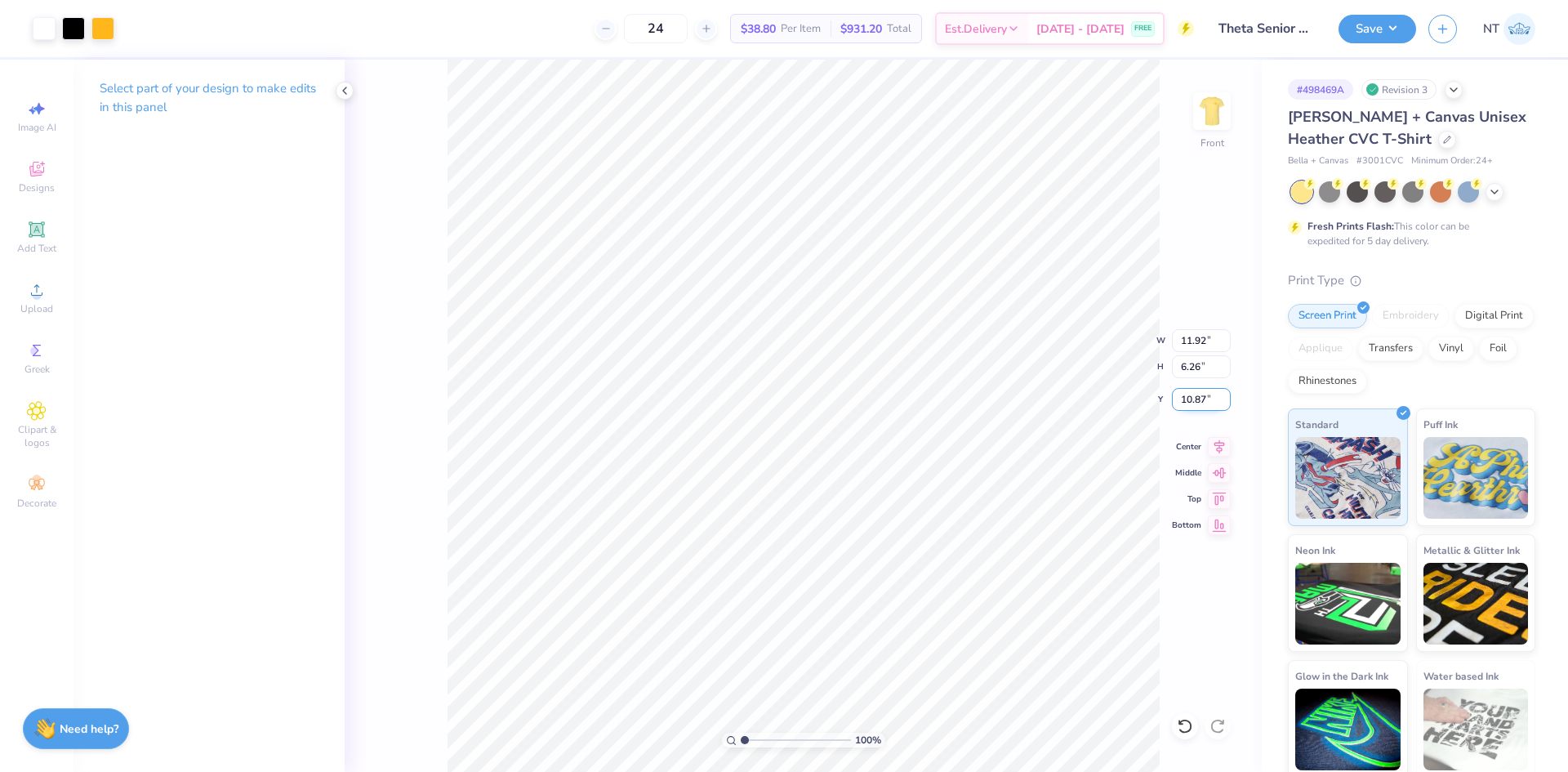
click at [1198, 402] on input "10.87" at bounding box center [1201, 398] width 59 height 23
type input "3.00"
click at [1188, 332] on input "11.92" at bounding box center [1201, 340] width 59 height 23
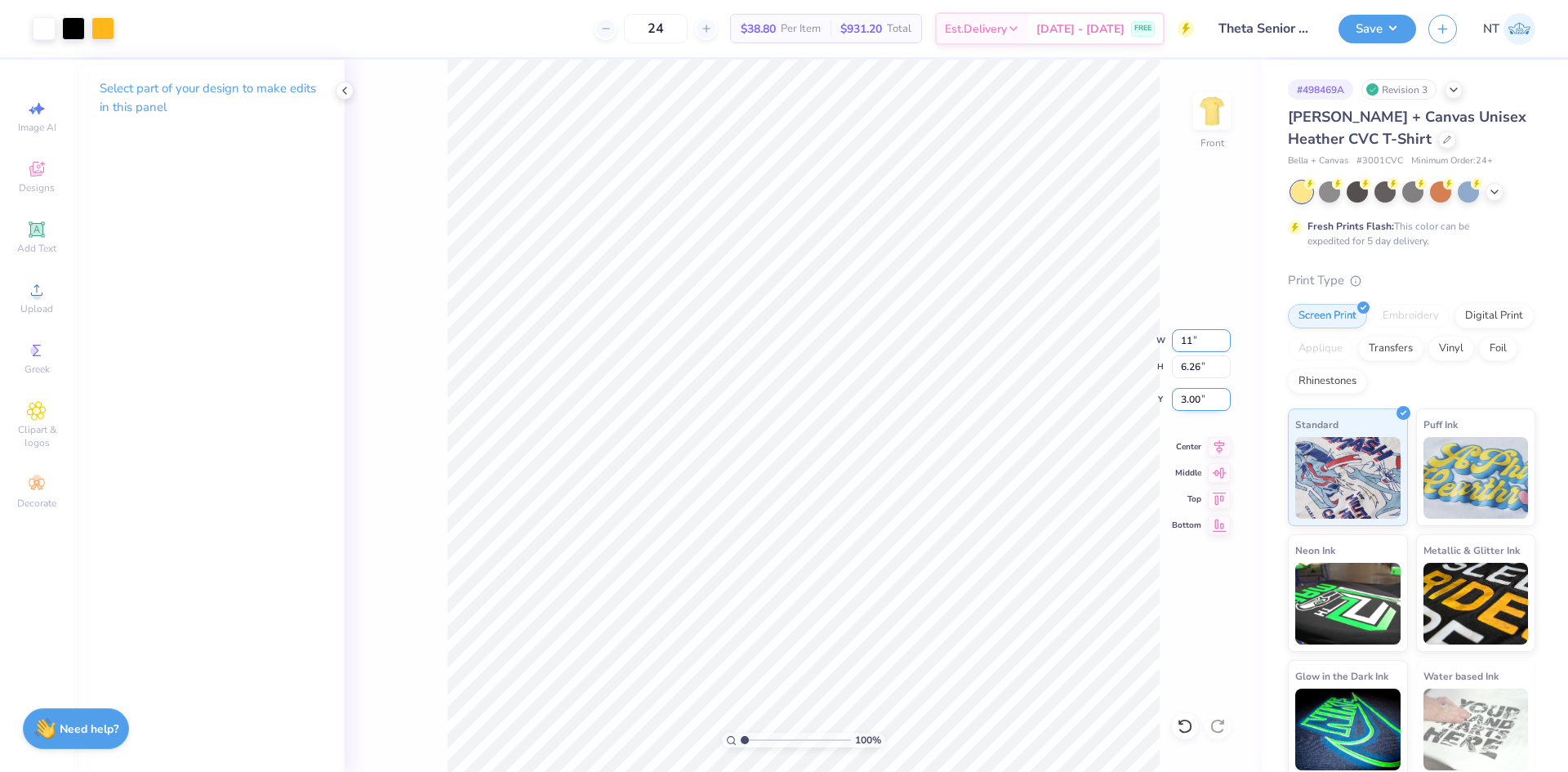
type input "11.00"
type input "5.77"
type input "3.24"
click at [1198, 404] on input "3.24" at bounding box center [1201, 398] width 59 height 23
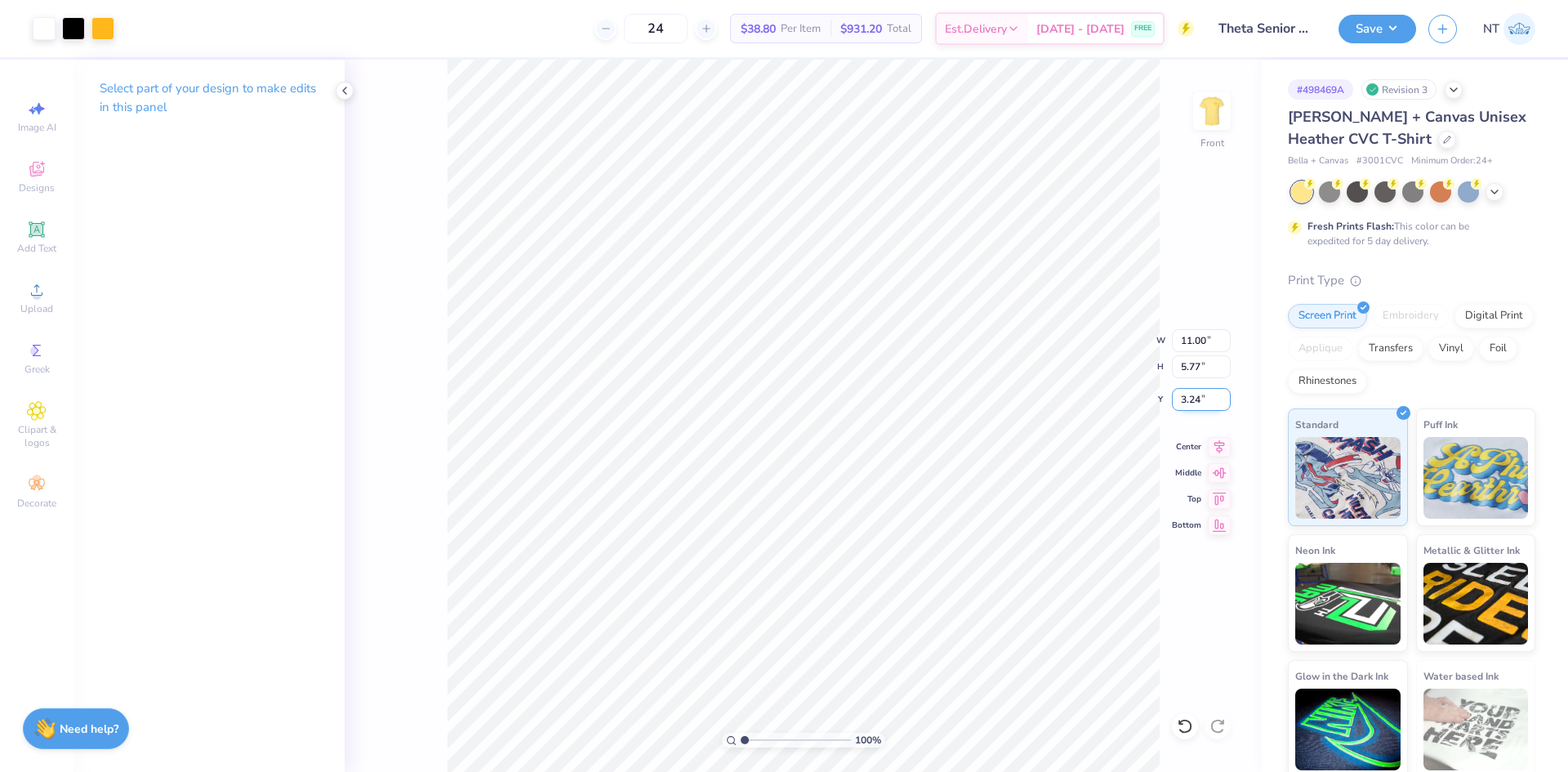
click at [1100, 403] on div "100 % Front W 11.00 11.00 " H 5.77 5.77 " Y 3.24 3.24 " Center Middle Top Bottom" at bounding box center [803, 415] width 917 height 712
click at [1191, 382] on div "100 % Front W 11.00 11.00 " H 5.77 5.77 " Y 3.24 3.24 " Center Middle Top Bottom" at bounding box center [803, 415] width 917 height 712
click at [1179, 396] on input "3.24" at bounding box center [1201, 398] width 59 height 23
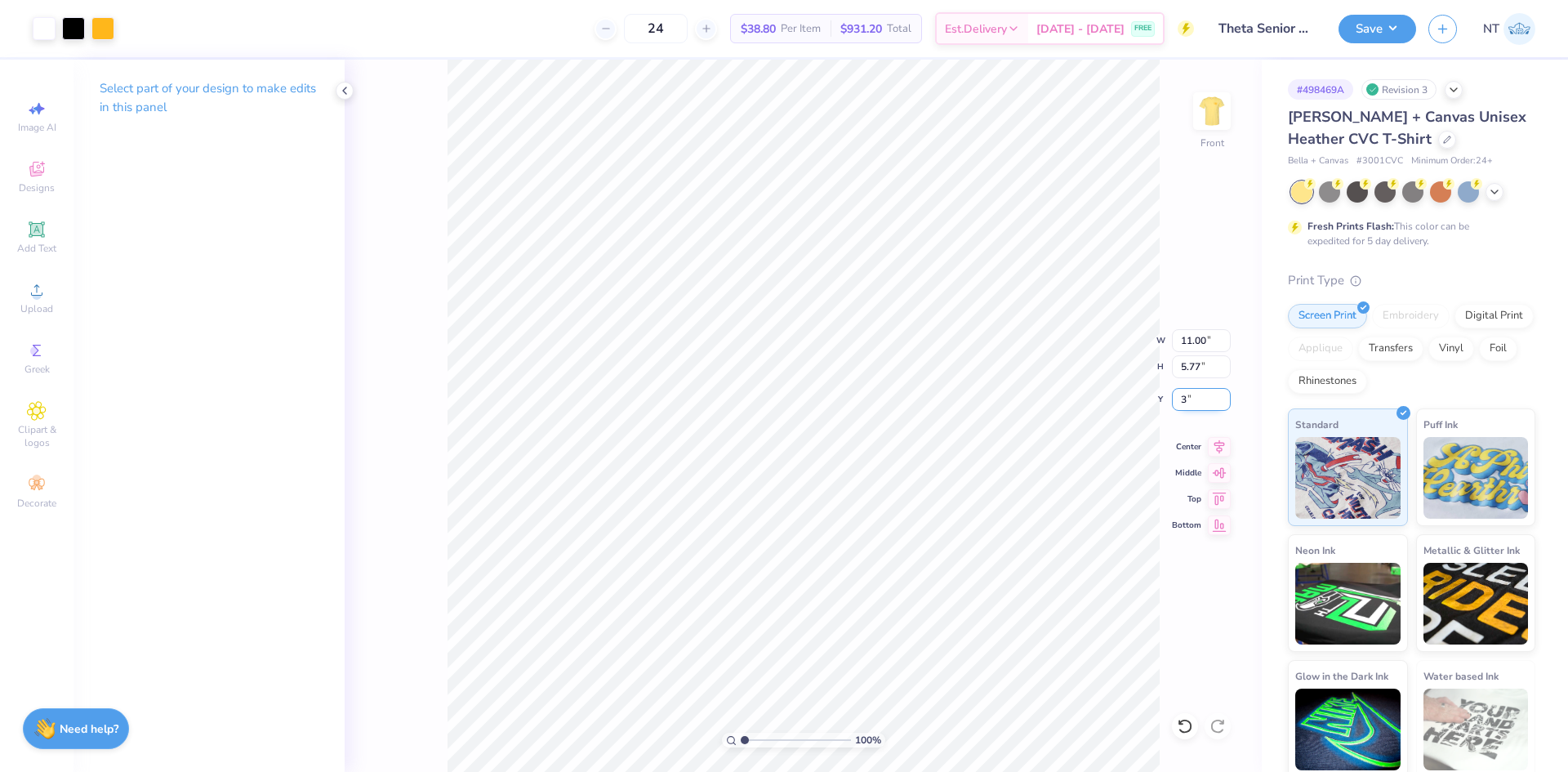
type input "3.00"
click at [1219, 102] on img at bounding box center [1211, 111] width 66 height 66
click at [1204, 113] on img at bounding box center [1211, 111] width 66 height 66
click at [1231, 122] on img at bounding box center [1211, 111] width 66 height 66
click at [1193, 129] on div at bounding box center [1211, 111] width 38 height 38
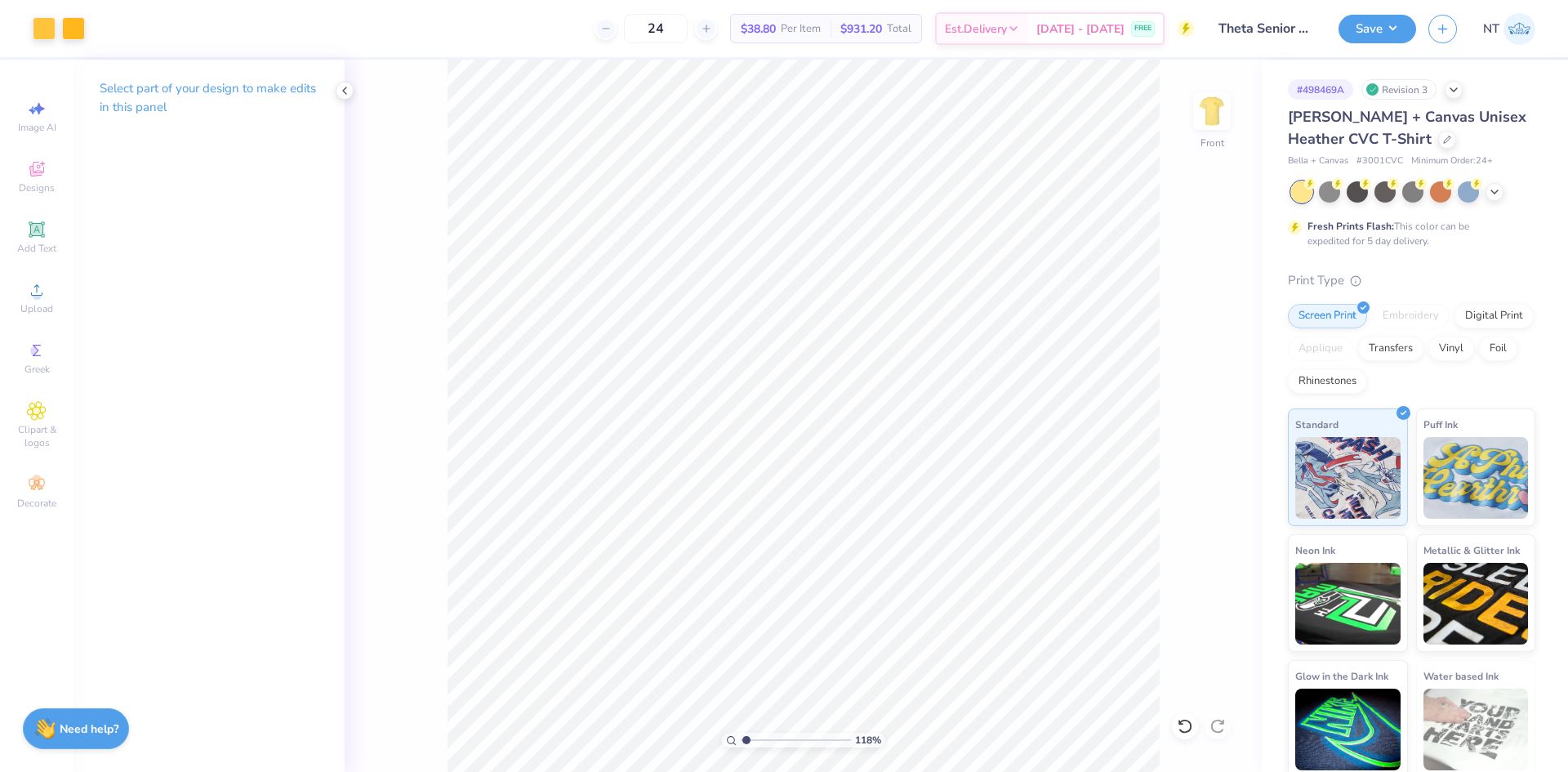
click at [1283, 124] on div "# 498469A Revision 3 Bella + Canvas Unisex Heather CVC T-Shirt Bella + Canvas #…" at bounding box center [1414, 418] width 306 height 717
click at [1215, 125] on img at bounding box center [1211, 111] width 66 height 66
click at [1387, 30] on button "Save" at bounding box center [1377, 26] width 78 height 29
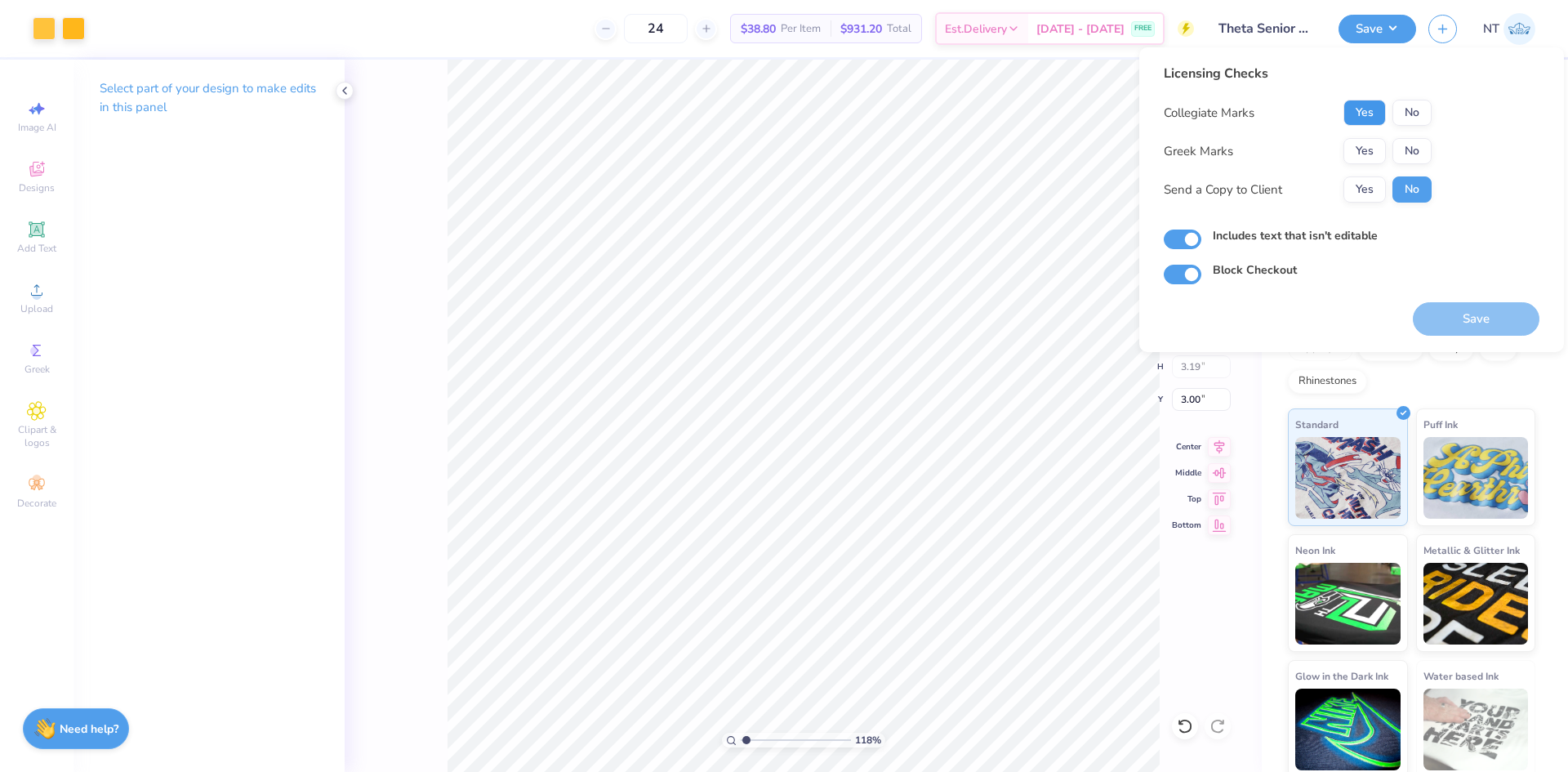
click at [1366, 113] on button "Yes" at bounding box center [1365, 113] width 43 height 26
click at [1356, 143] on button "Yes" at bounding box center [1365, 151] width 43 height 26
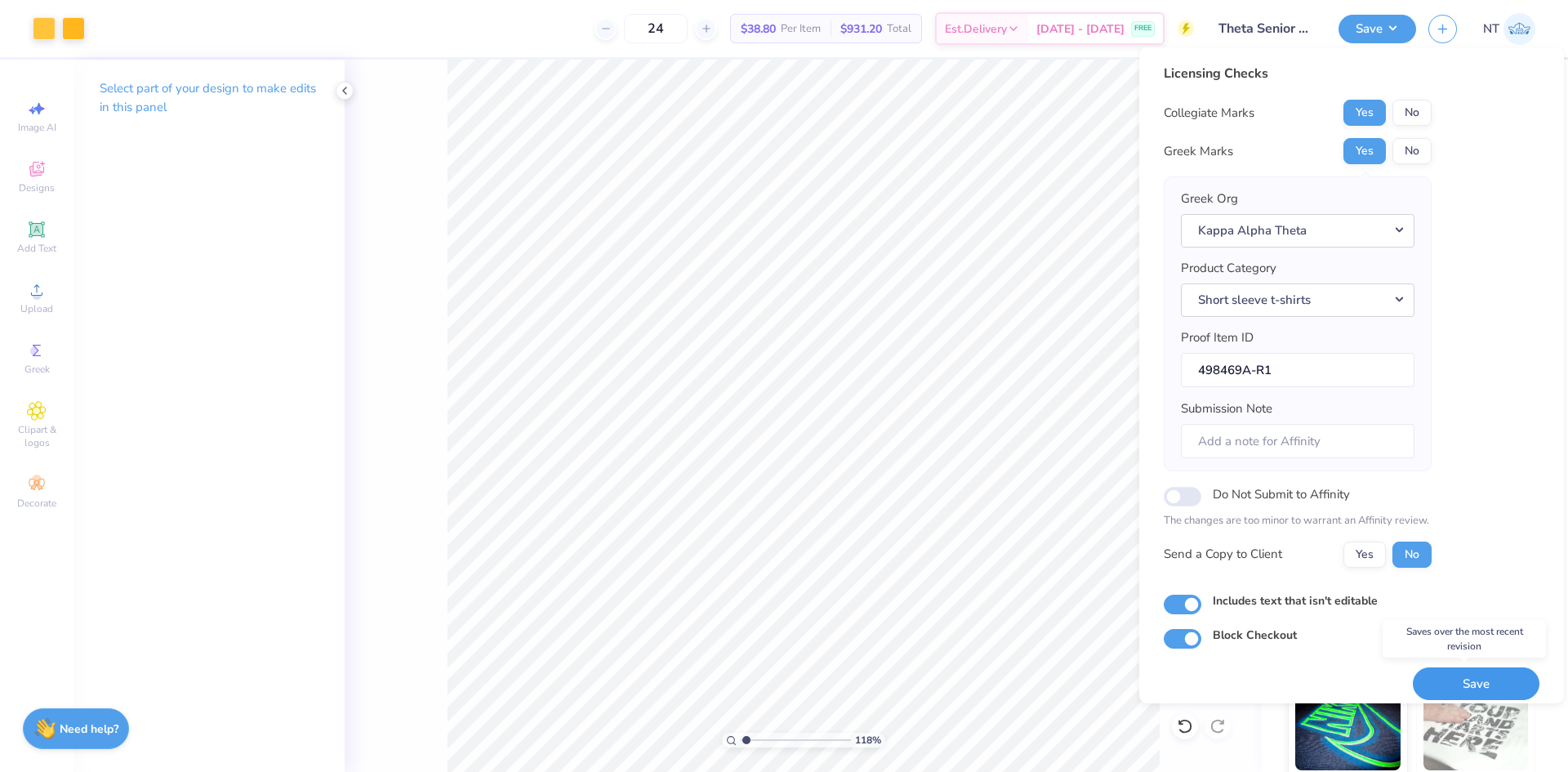
click at [1487, 673] on button "Save" at bounding box center [1476, 684] width 127 height 33
type input "1.18145891733022"
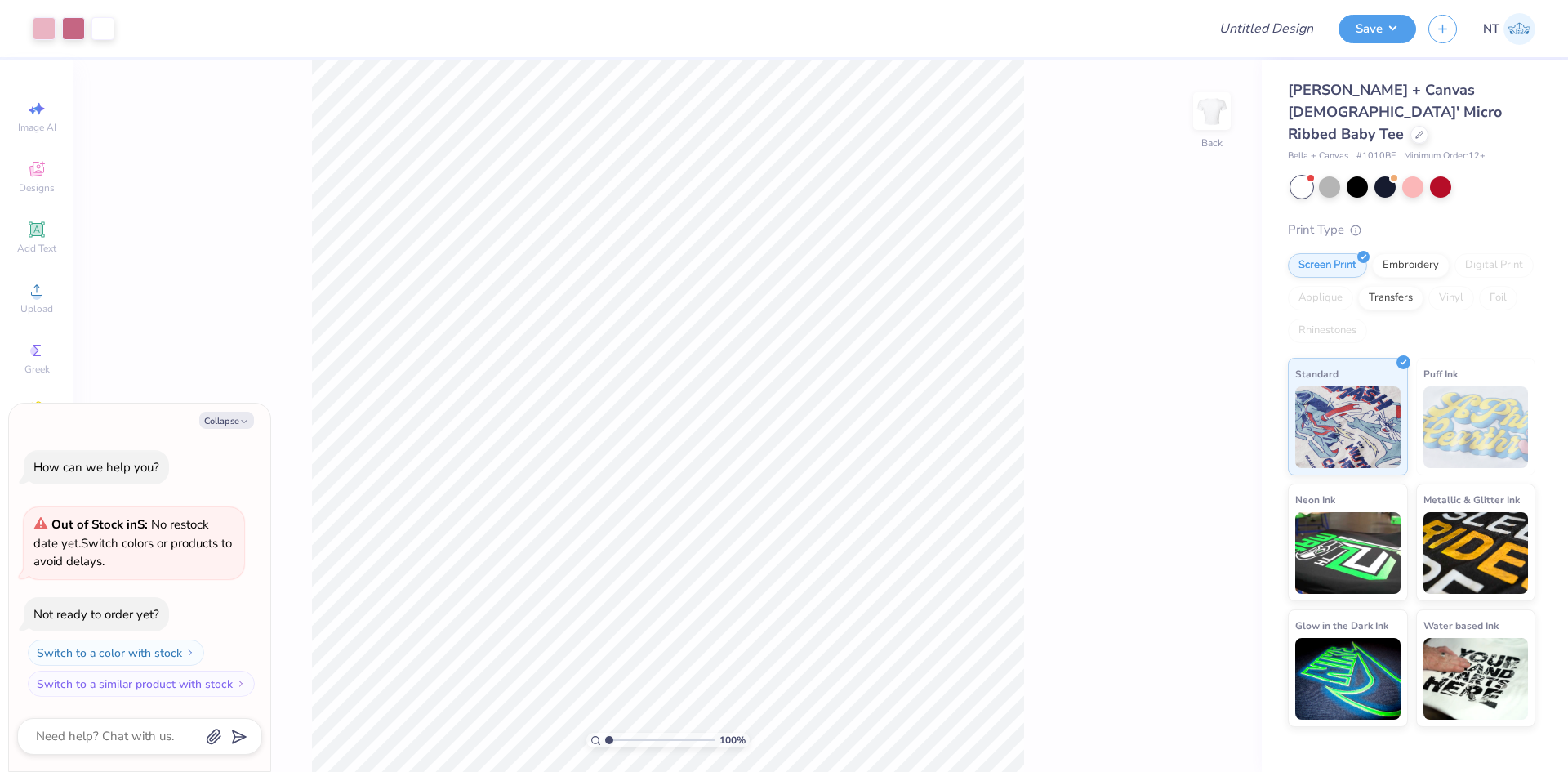
type textarea "x"
type input "2.22962784125967"
type textarea "x"
type input "10"
type textarea "x"
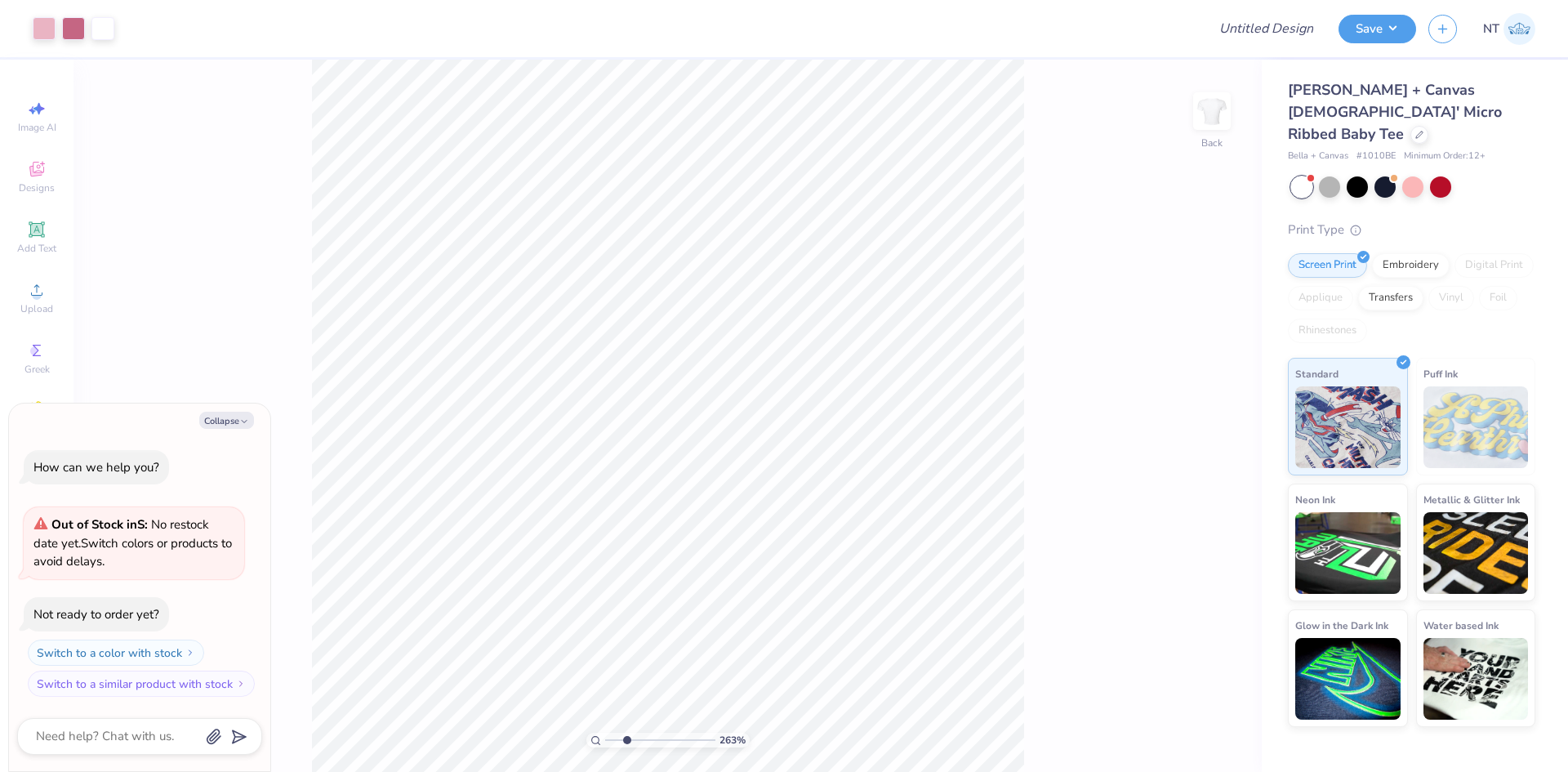
type input "2.63421369538395"
type textarea "x"
type input "1.88718186350317"
type textarea "x"
click at [679, 485] on li "Download vector" at bounding box center [700, 496] width 129 height 31
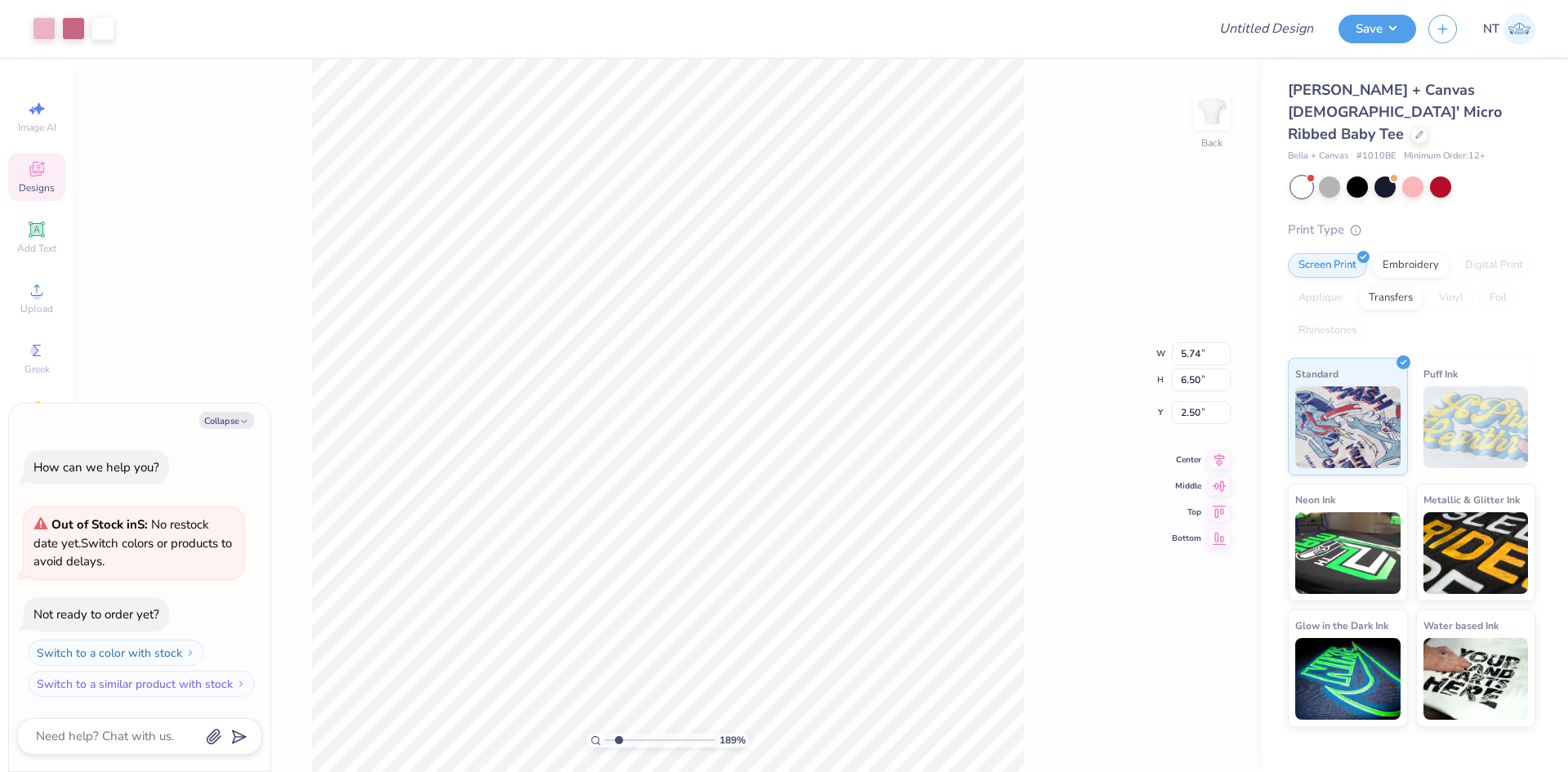
type input "1.88718186350317"
type textarea "x"
type input "1.88718186350317"
type textarea "x"
click at [639, 611] on li "Ungroup" at bounding box center [660, 624] width 129 height 31
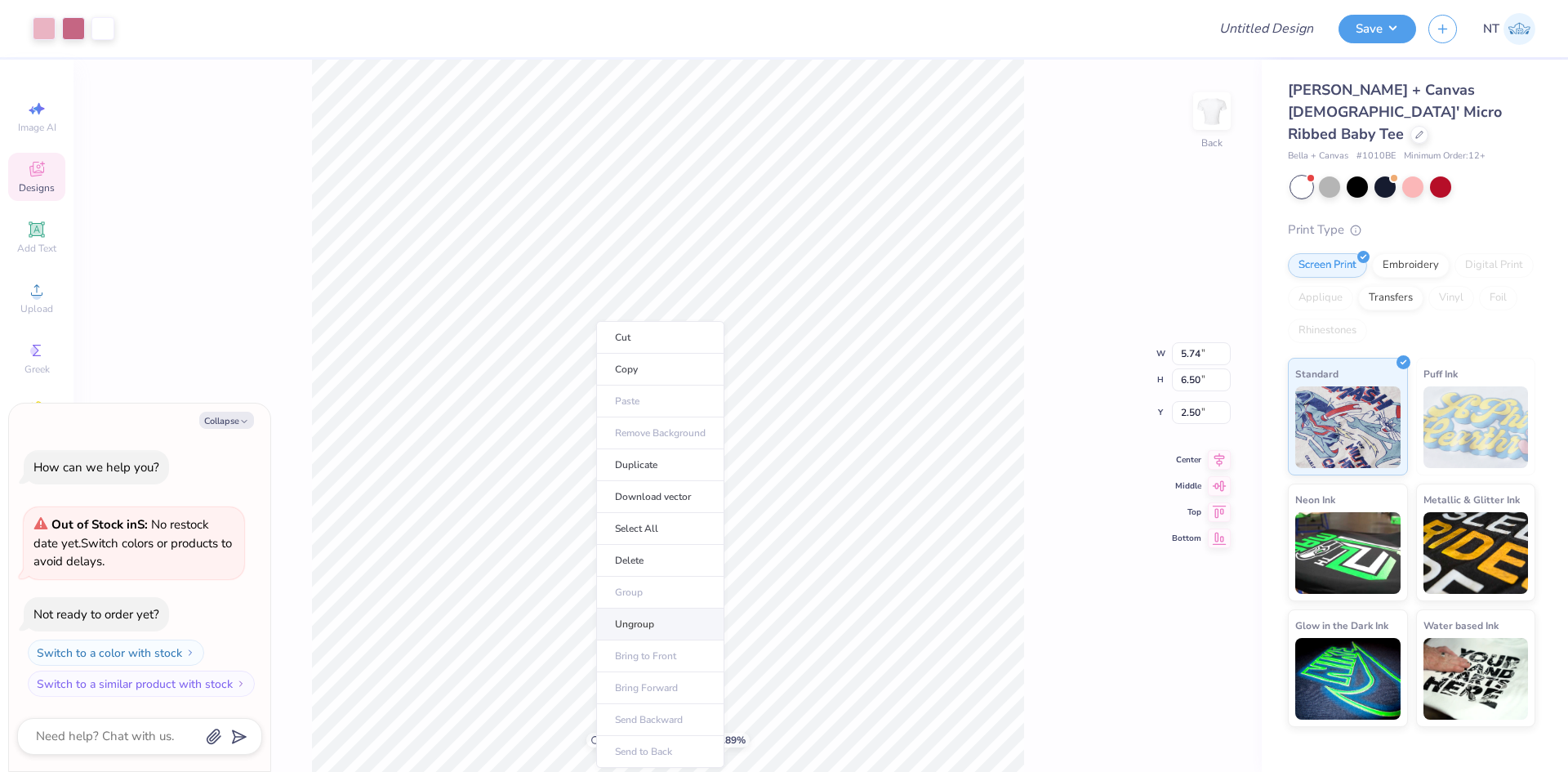
type input "1.88718186350317"
type textarea "x"
type input "1.88718186350317"
type textarea "x"
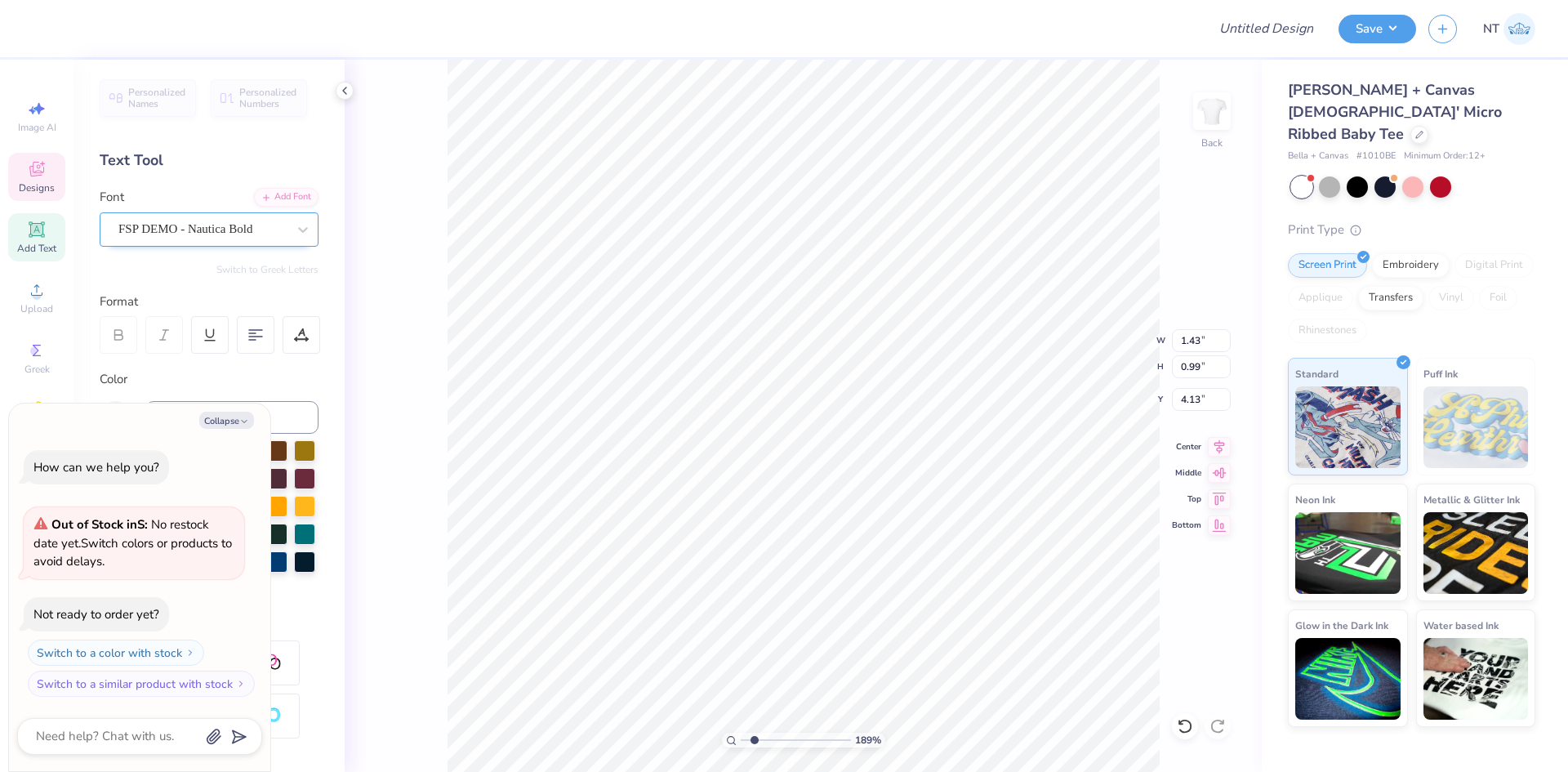
click at [219, 234] on div "FSP DEMO - Nautica Bold" at bounding box center [202, 228] width 171 height 25
type input "1.88718186350317"
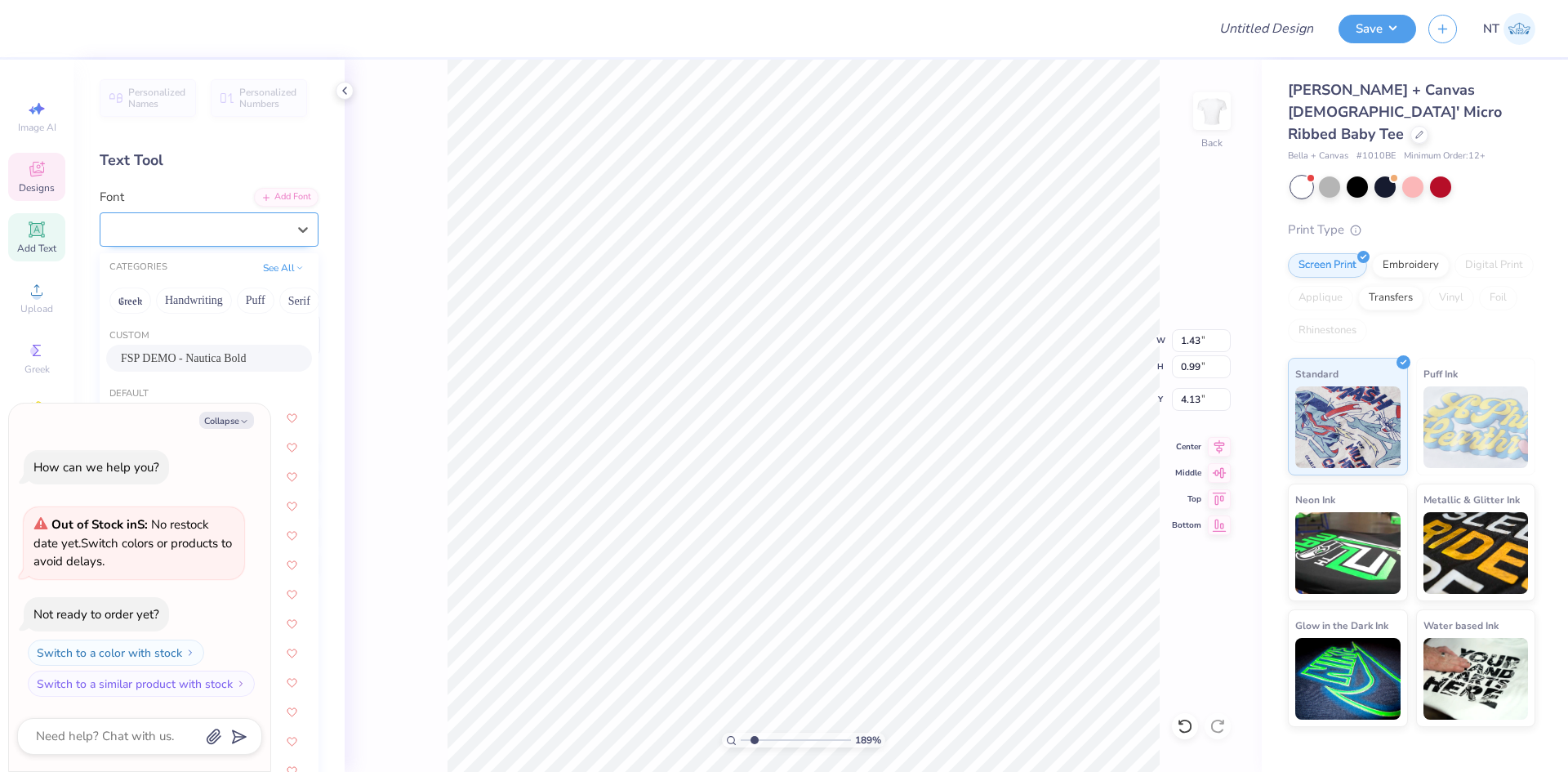
type textarea "x"
type input "1.88718186350317"
type textarea "x"
